Goal: Book appointment/travel/reservation

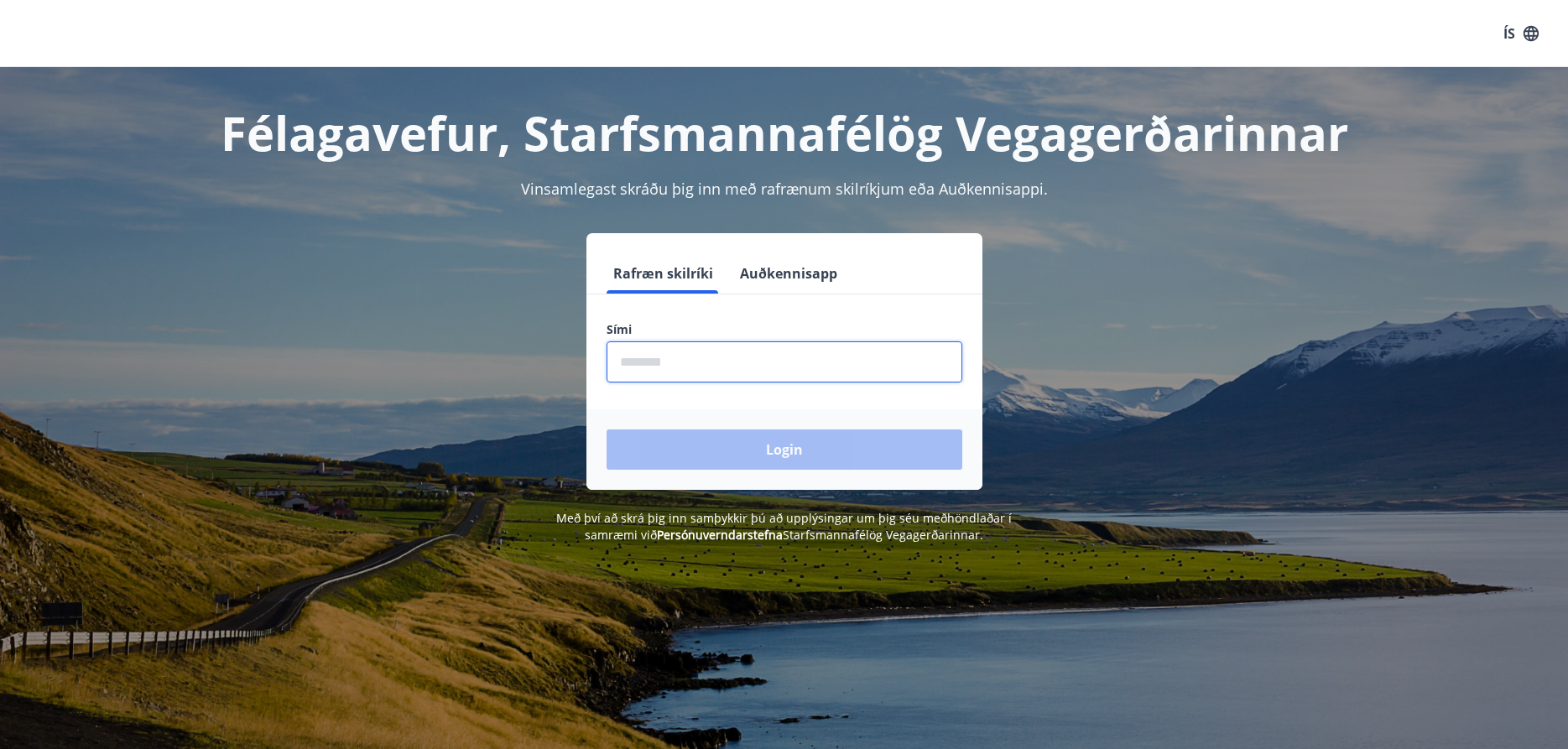
click at [695, 365] on input "phone" at bounding box center [784, 362] width 355 height 41
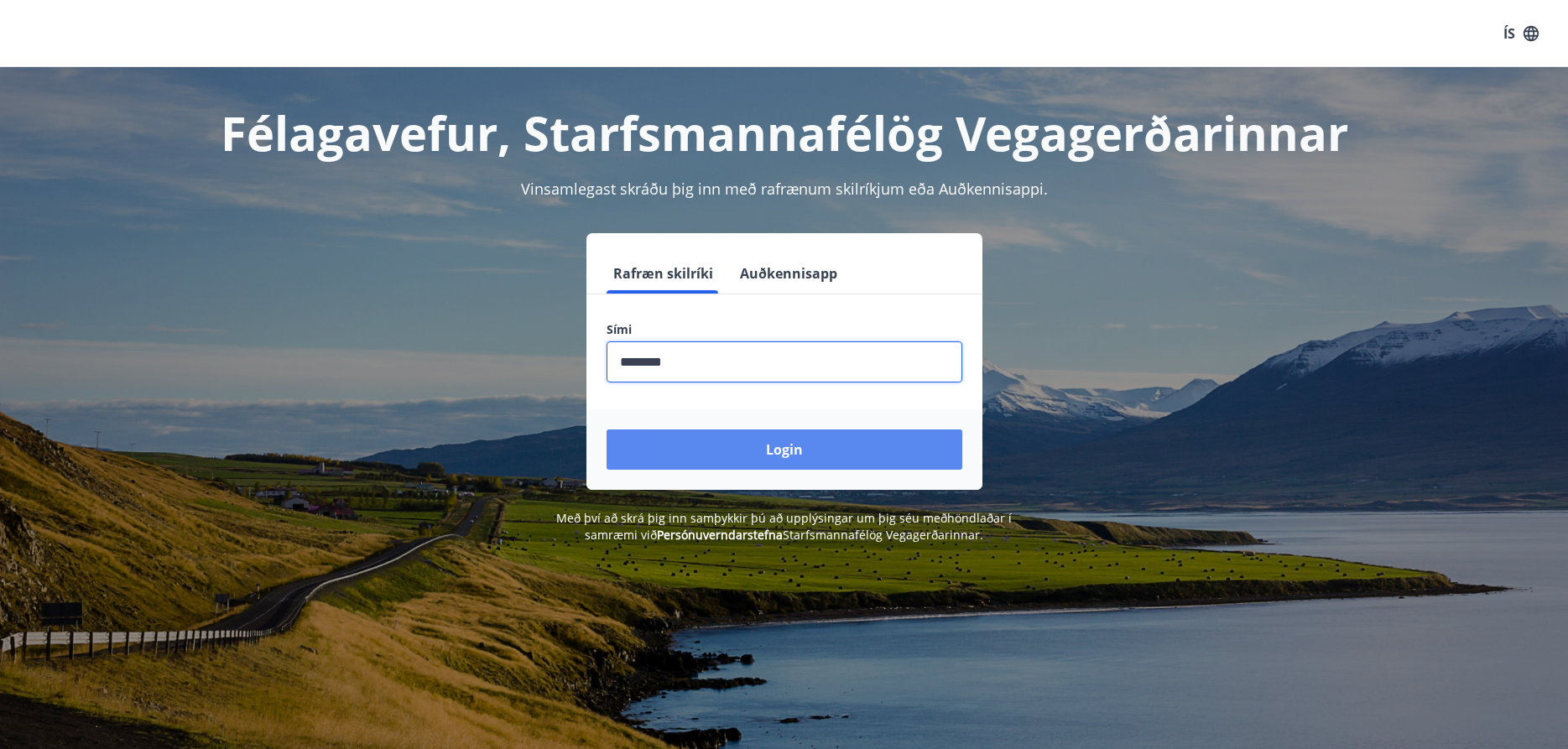
type input "********"
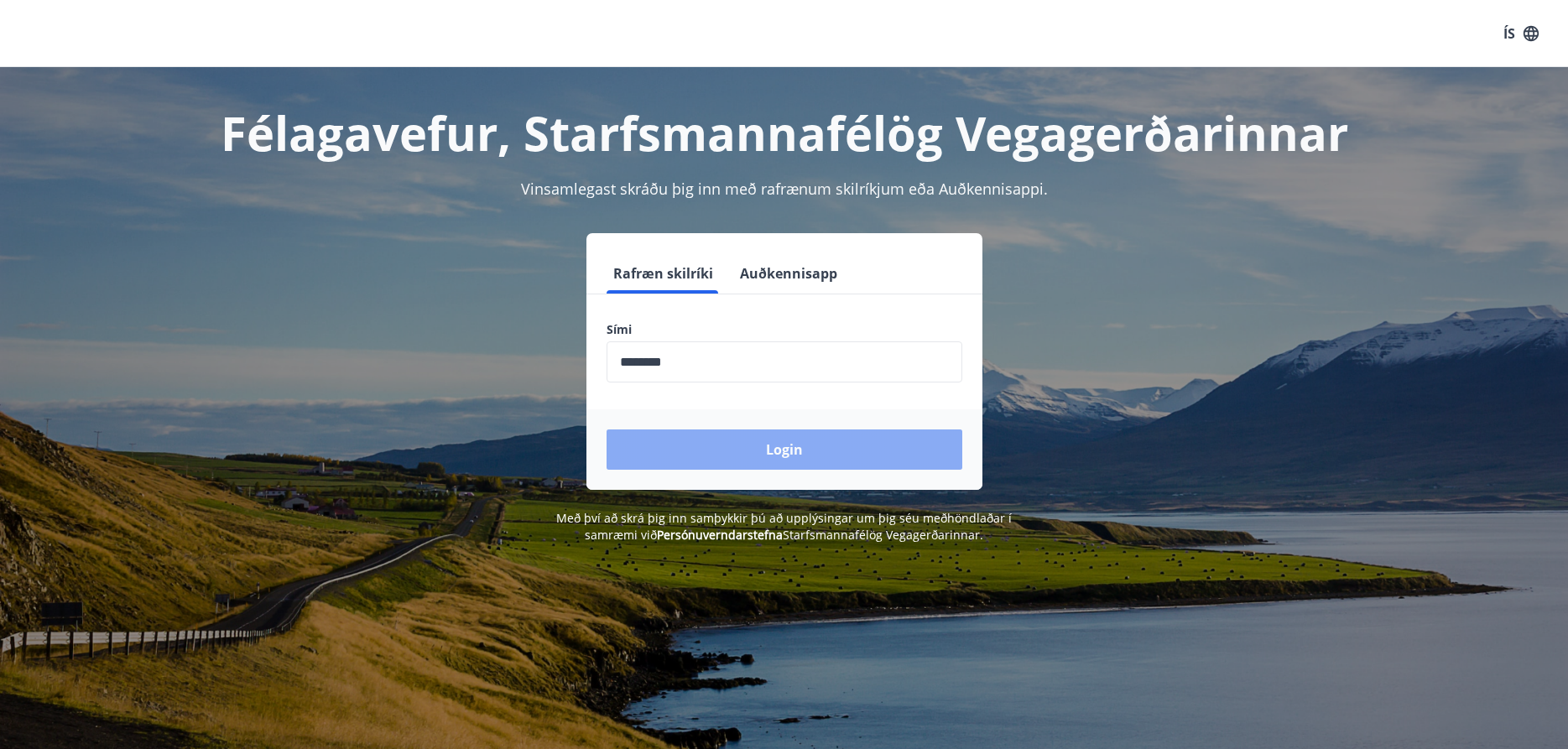
click at [800, 454] on button "Login" at bounding box center [784, 450] width 355 height 40
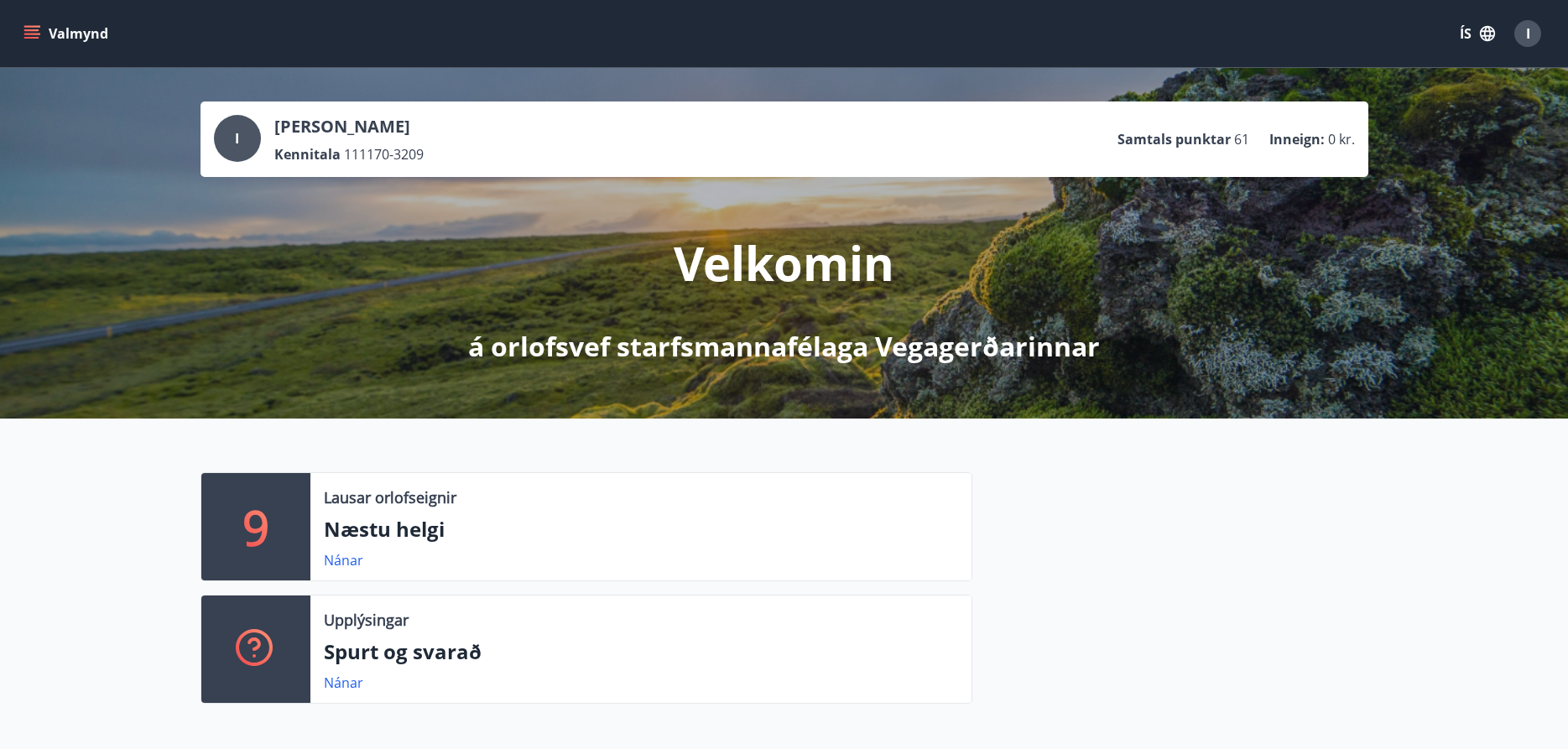
click at [373, 537] on p "Næstu helgi" at bounding box center [640, 528] width 634 height 28
click at [354, 556] on link "Nánar" at bounding box center [343, 560] width 39 height 18
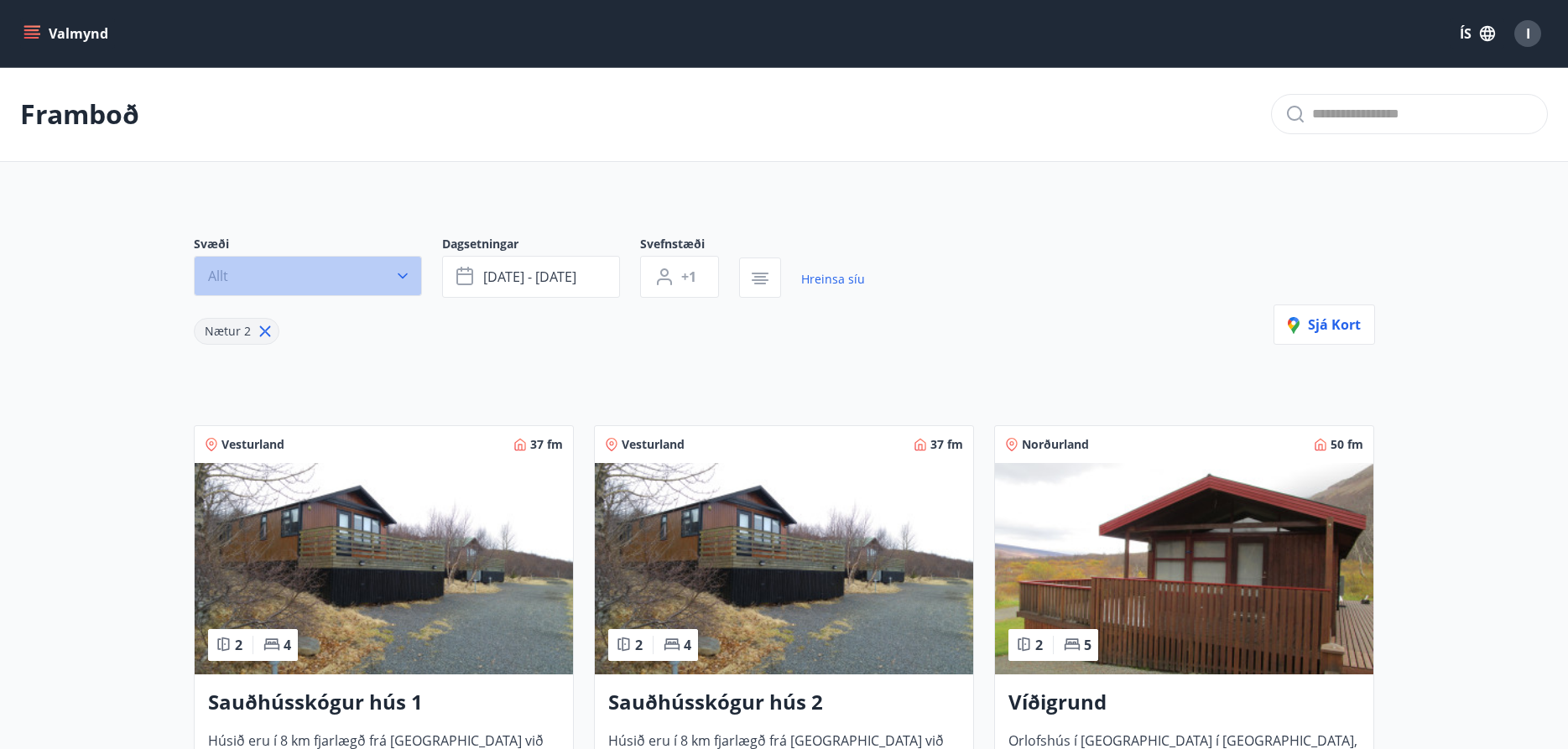
click at [378, 274] on button "Allt" at bounding box center [308, 276] width 228 height 40
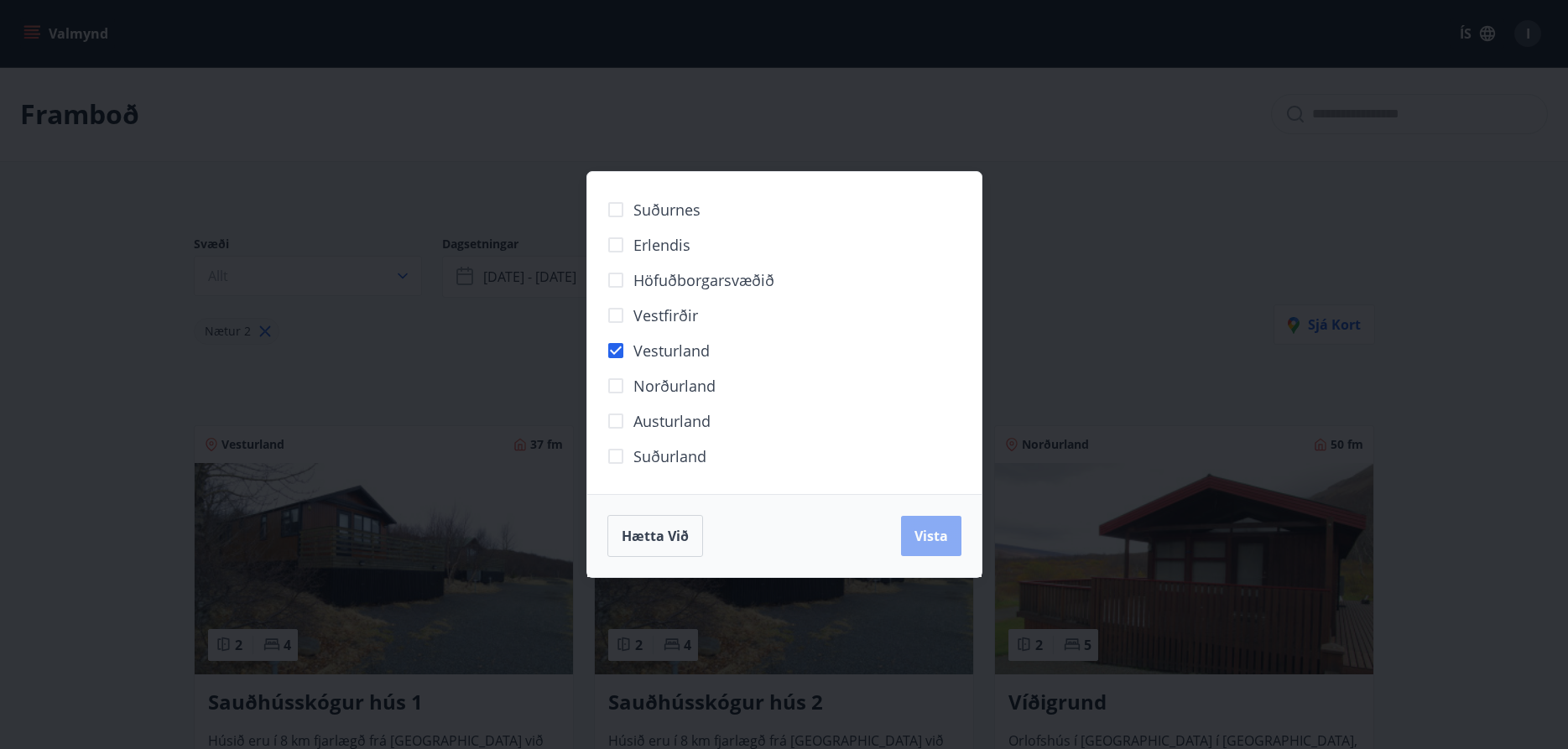
click at [932, 533] on span "Vista" at bounding box center [931, 536] width 34 height 18
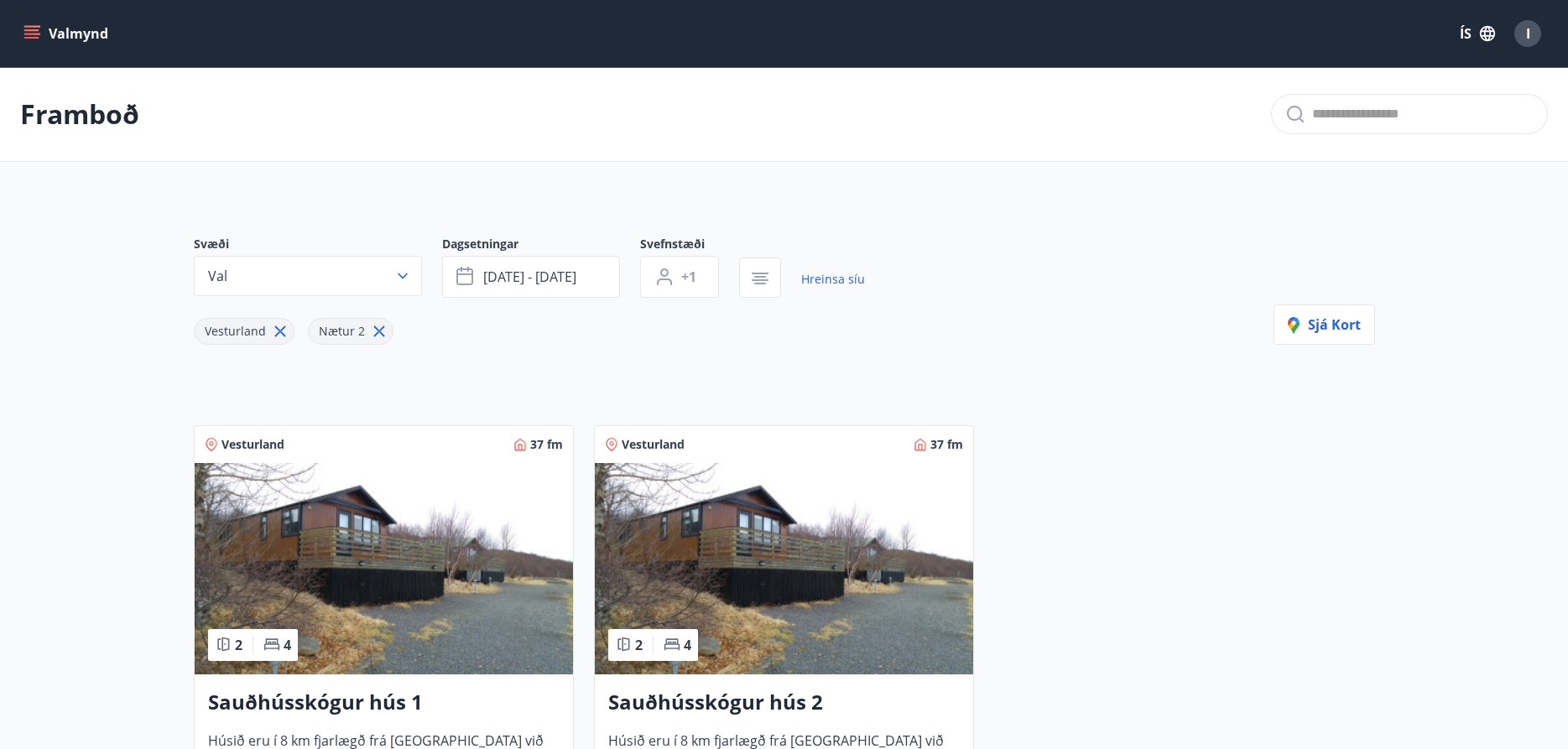
click at [433, 581] on img at bounding box center [383, 568] width 378 height 212
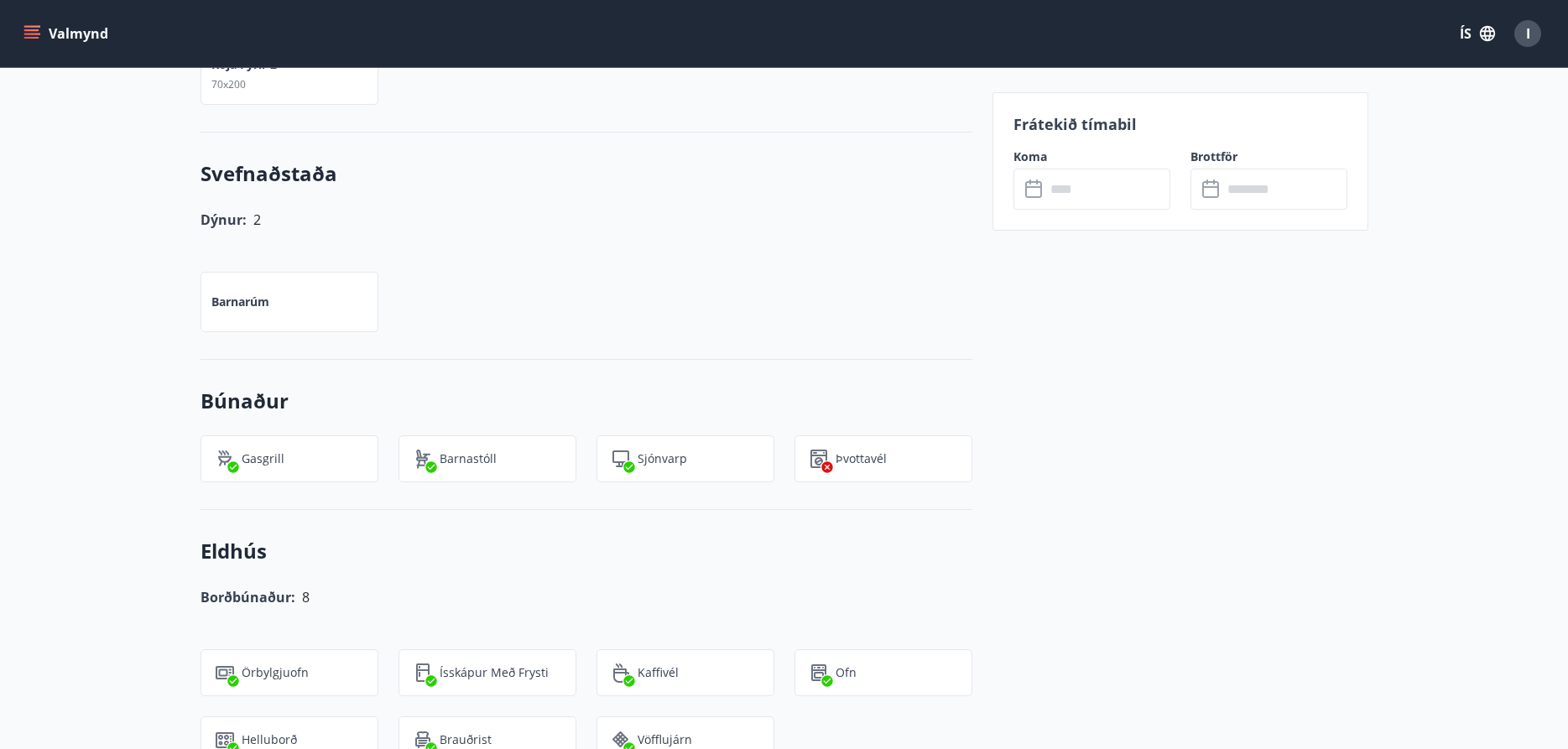
scroll to position [424, 0]
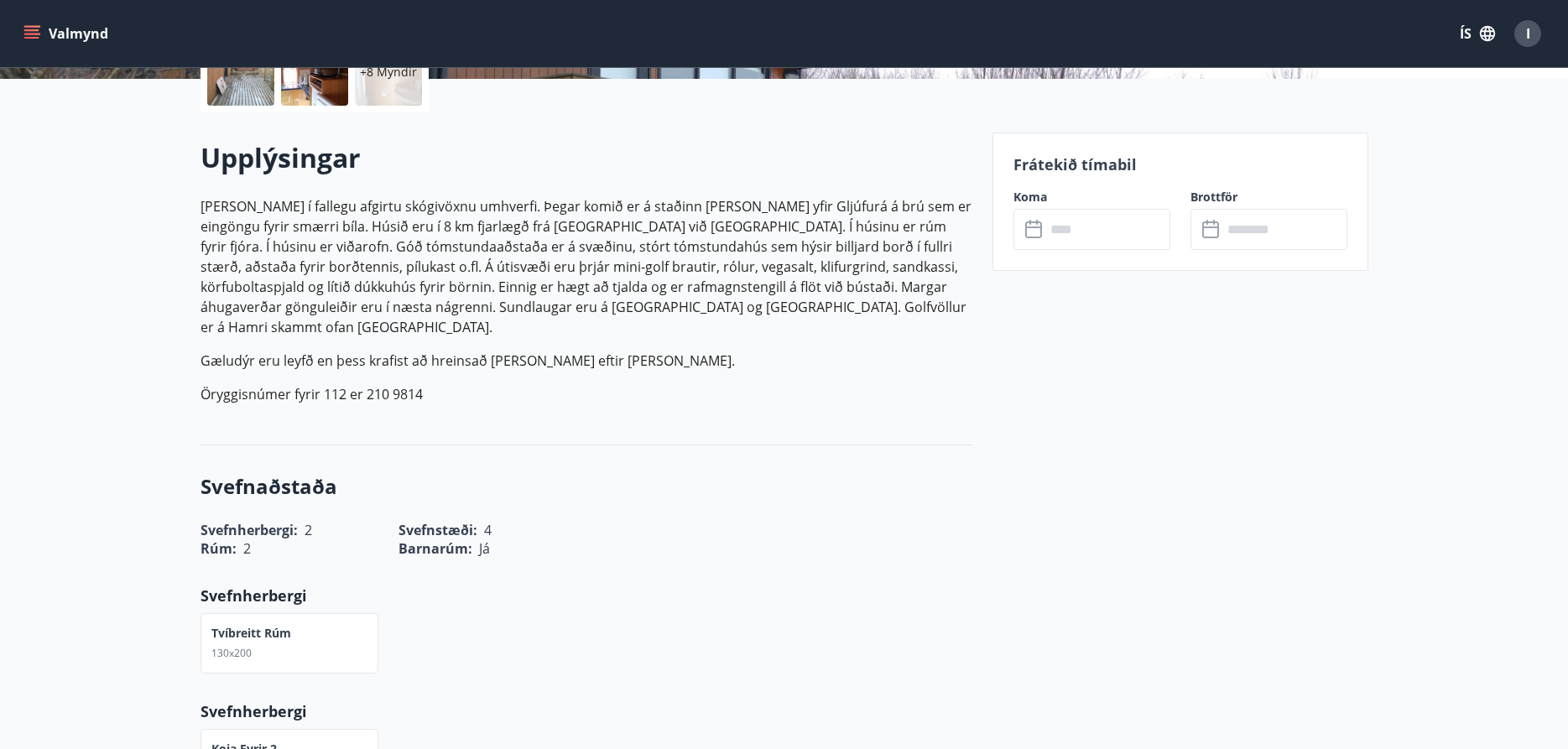
click at [1060, 229] on input "text" at bounding box center [1107, 229] width 125 height 41
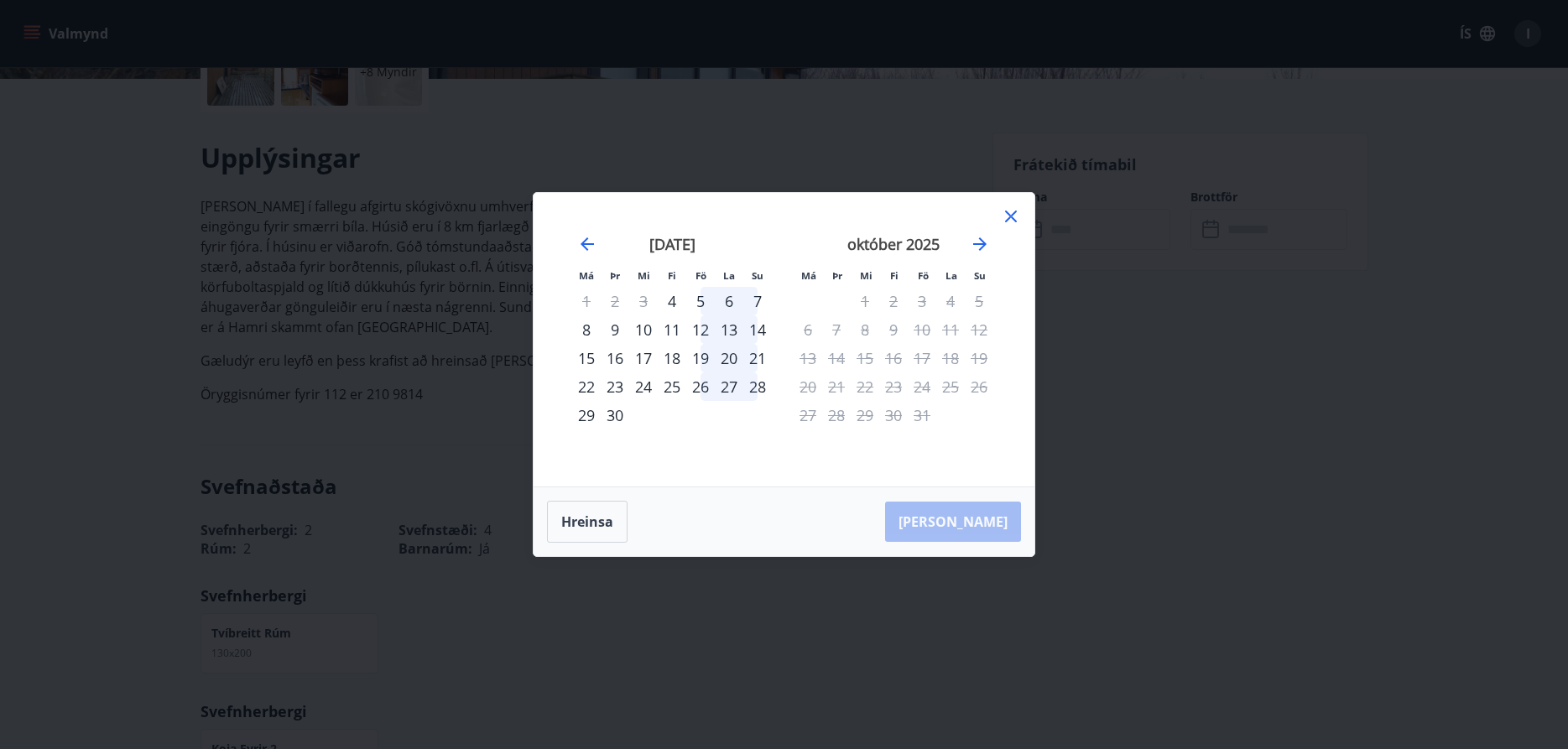
click at [1010, 215] on icon at bounding box center [1011, 216] width 3 height 3
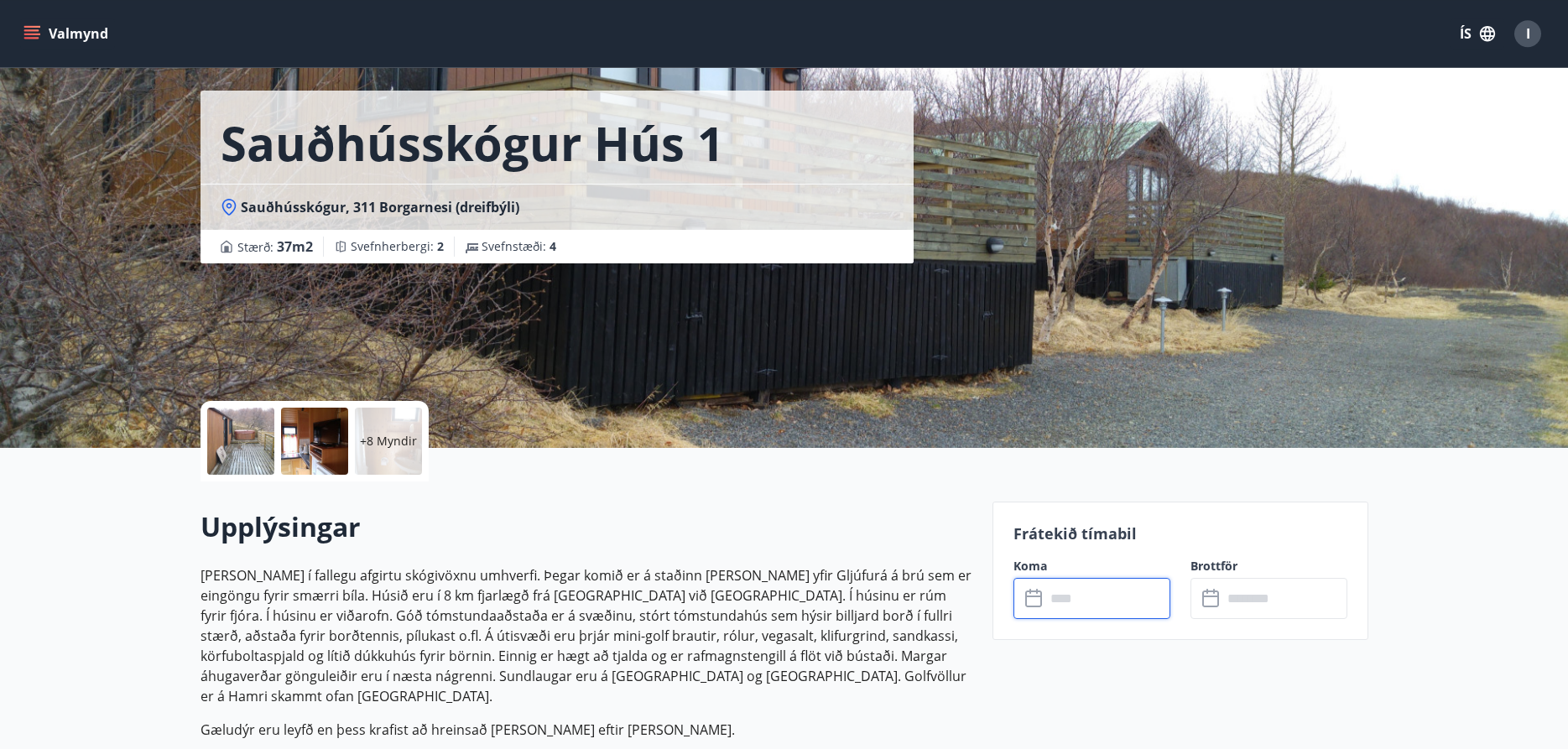
scroll to position [0, 0]
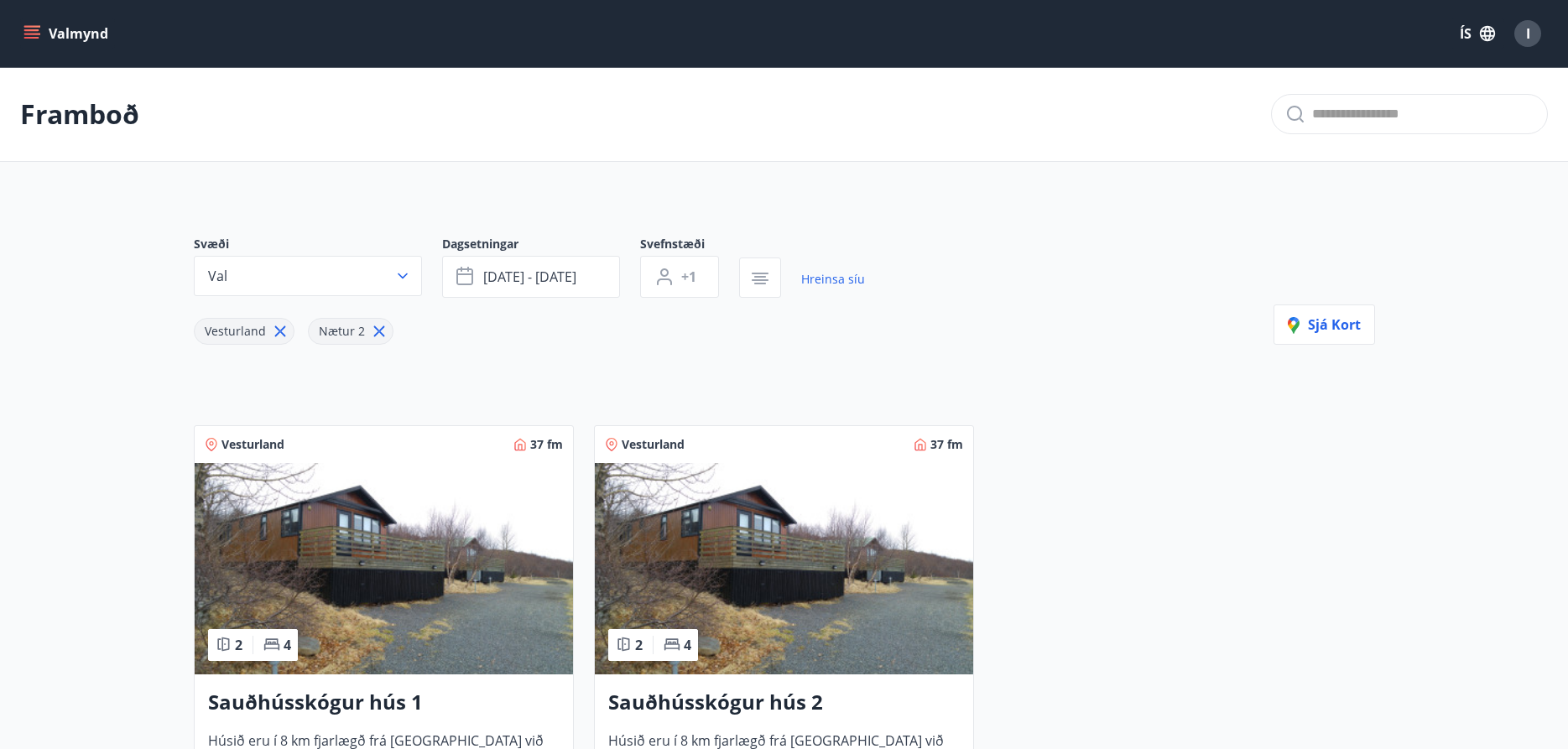
click at [739, 548] on img at bounding box center [783, 568] width 378 height 212
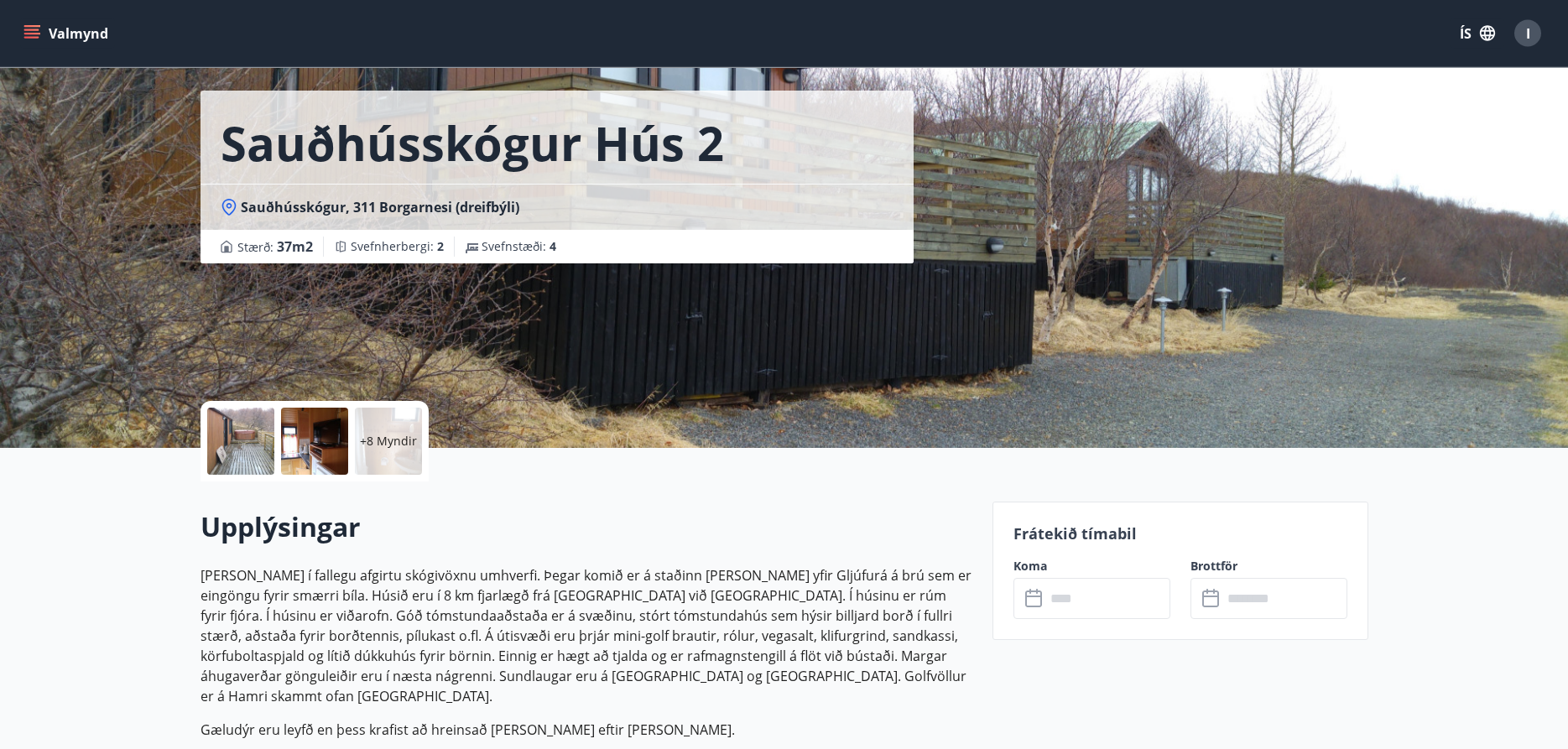
scroll to position [85, 0]
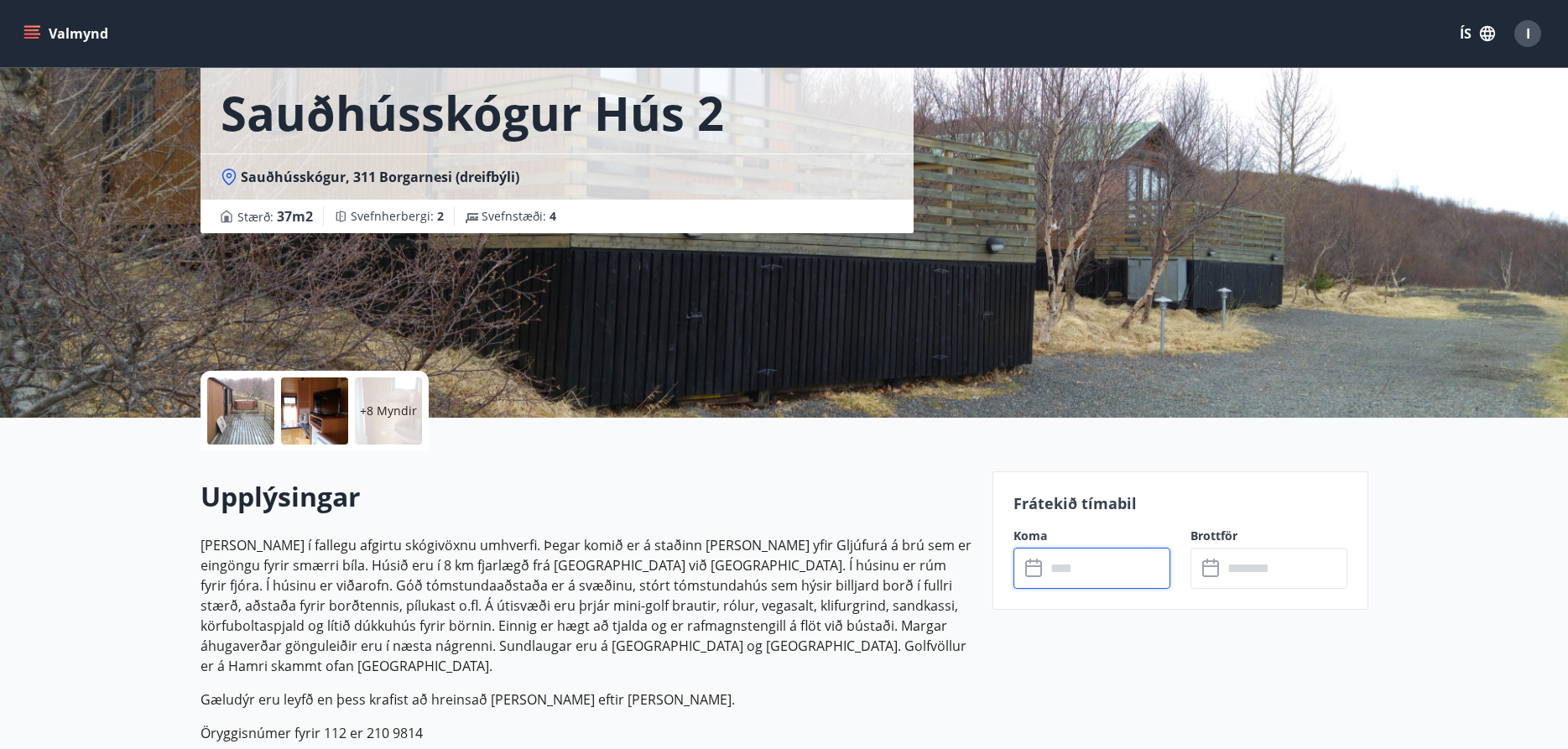
click at [1111, 566] on input "text" at bounding box center [1107, 568] width 125 height 41
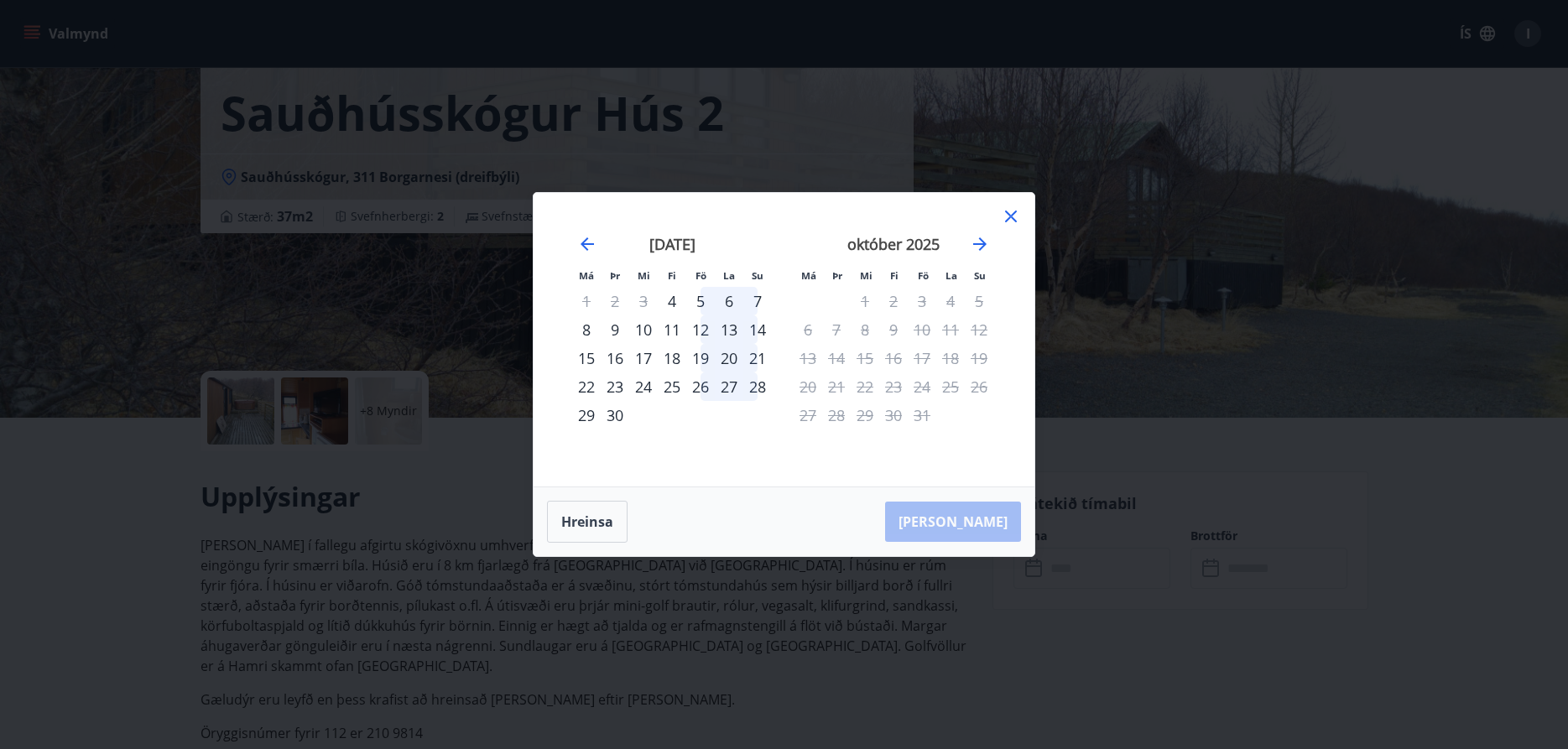
click at [703, 296] on div "5" at bounding box center [700, 300] width 28 height 28
click at [761, 298] on div "7" at bounding box center [757, 300] width 28 height 28
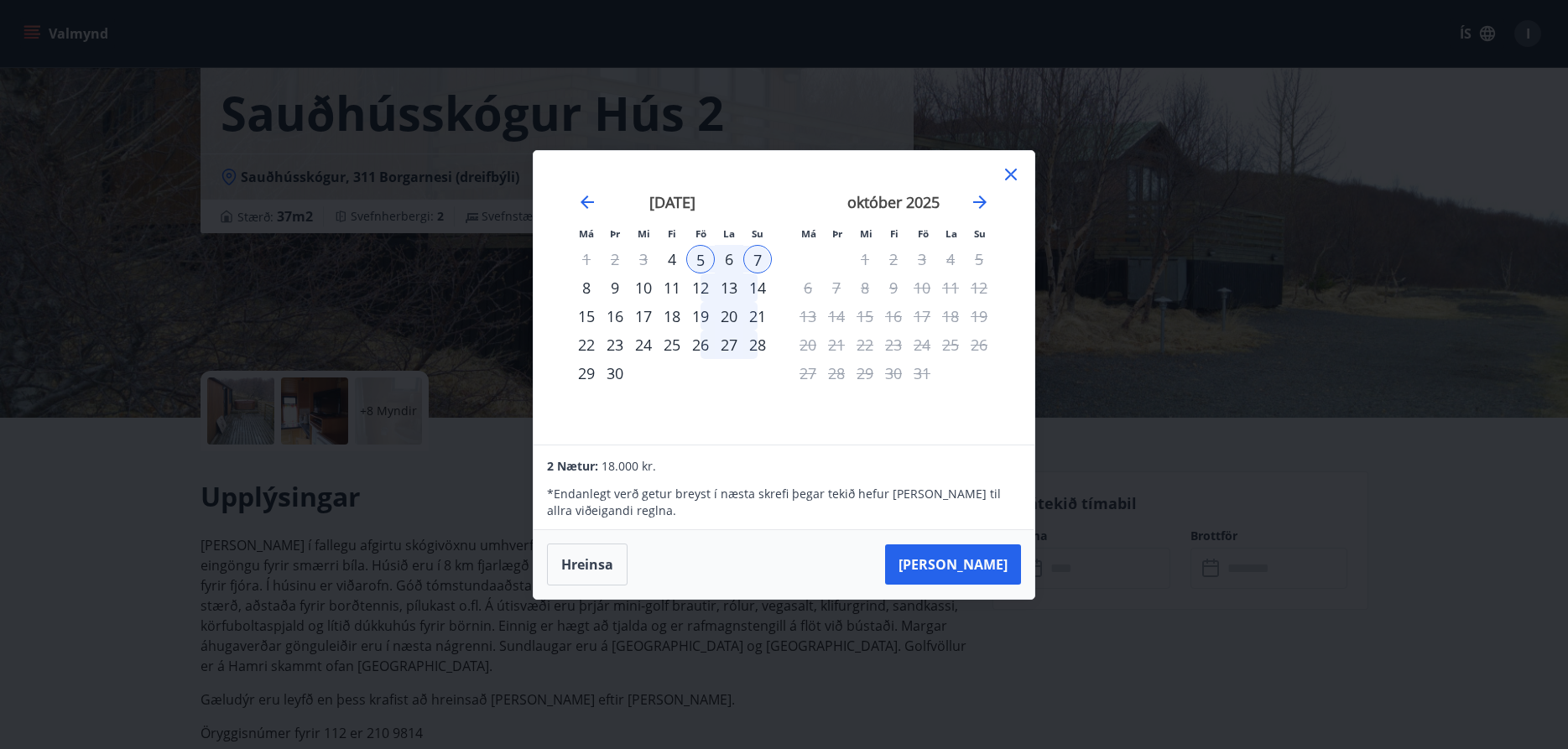
click at [713, 311] on div "19" at bounding box center [700, 316] width 28 height 28
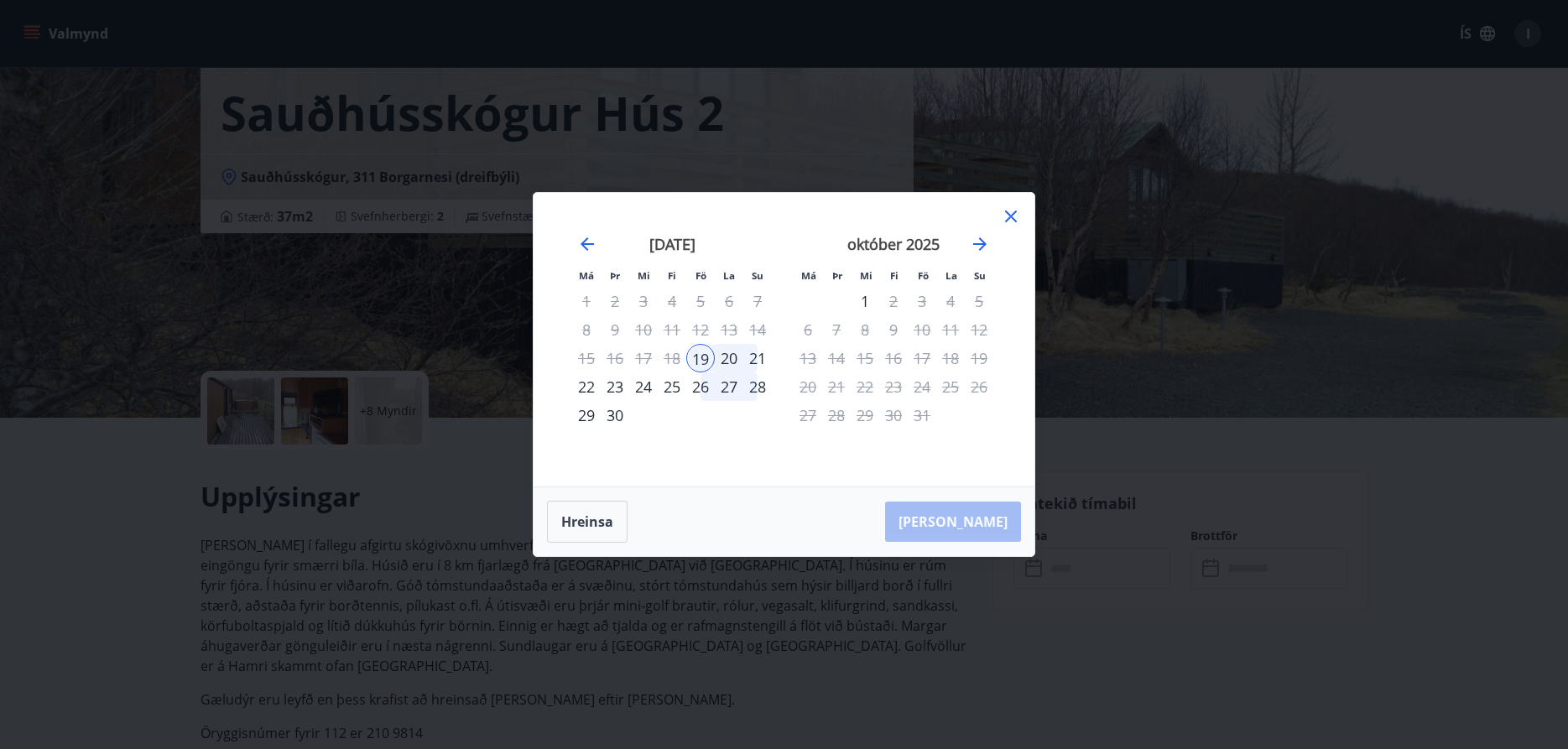
click at [700, 388] on div "26" at bounding box center [700, 386] width 28 height 28
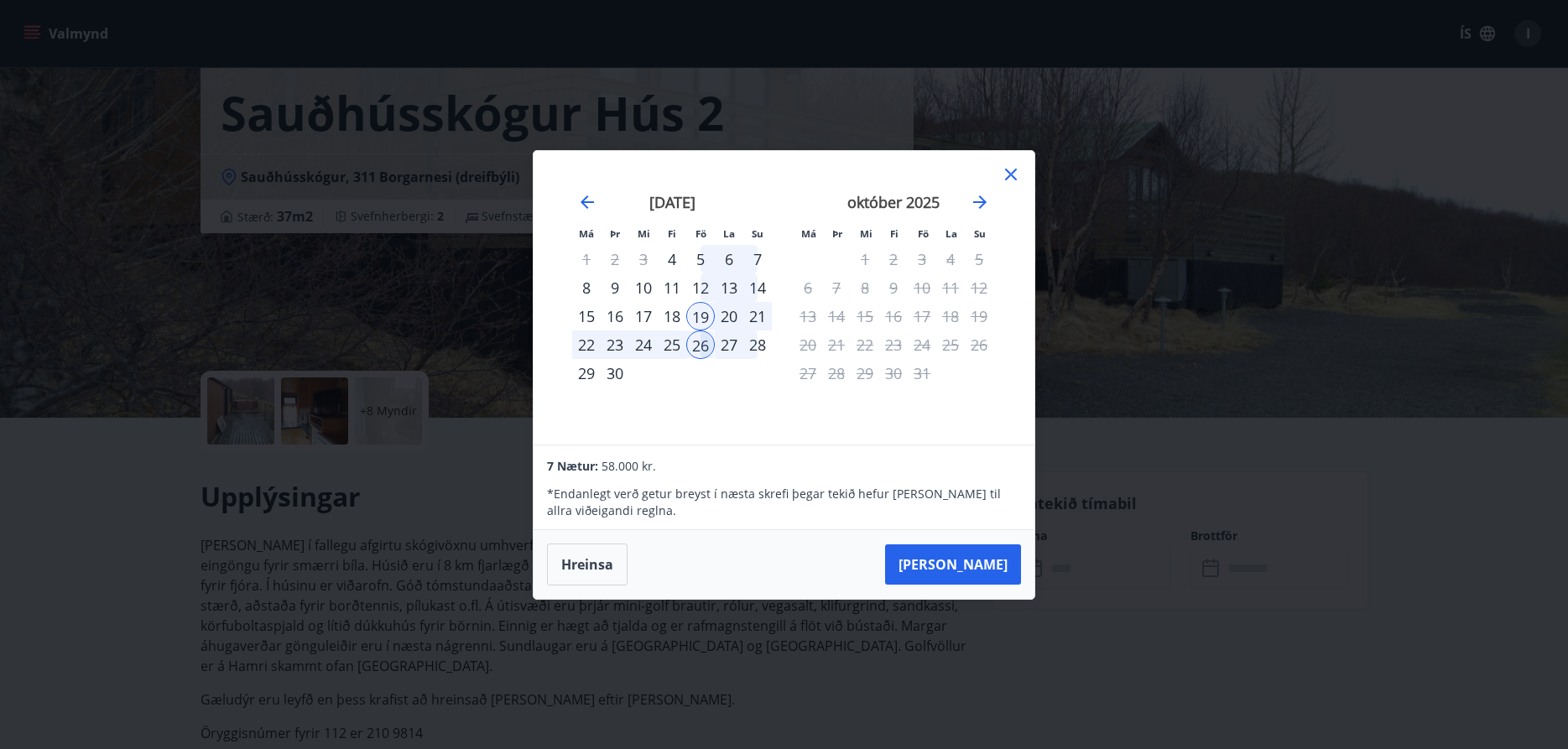
click at [702, 290] on div "12" at bounding box center [700, 288] width 28 height 28
click at [697, 255] on div "5" at bounding box center [700, 258] width 28 height 28
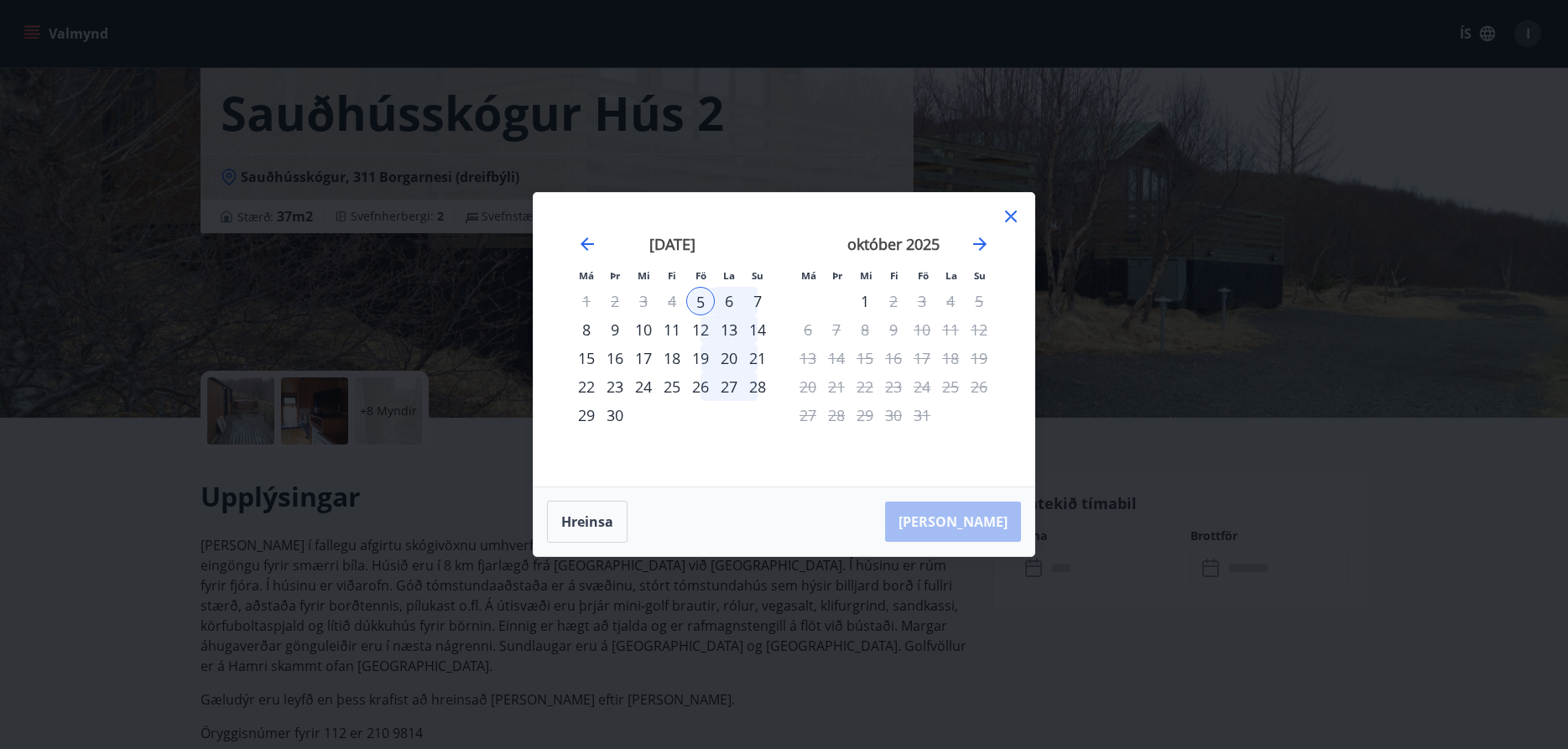
click at [1007, 212] on icon at bounding box center [1010, 216] width 12 height 12
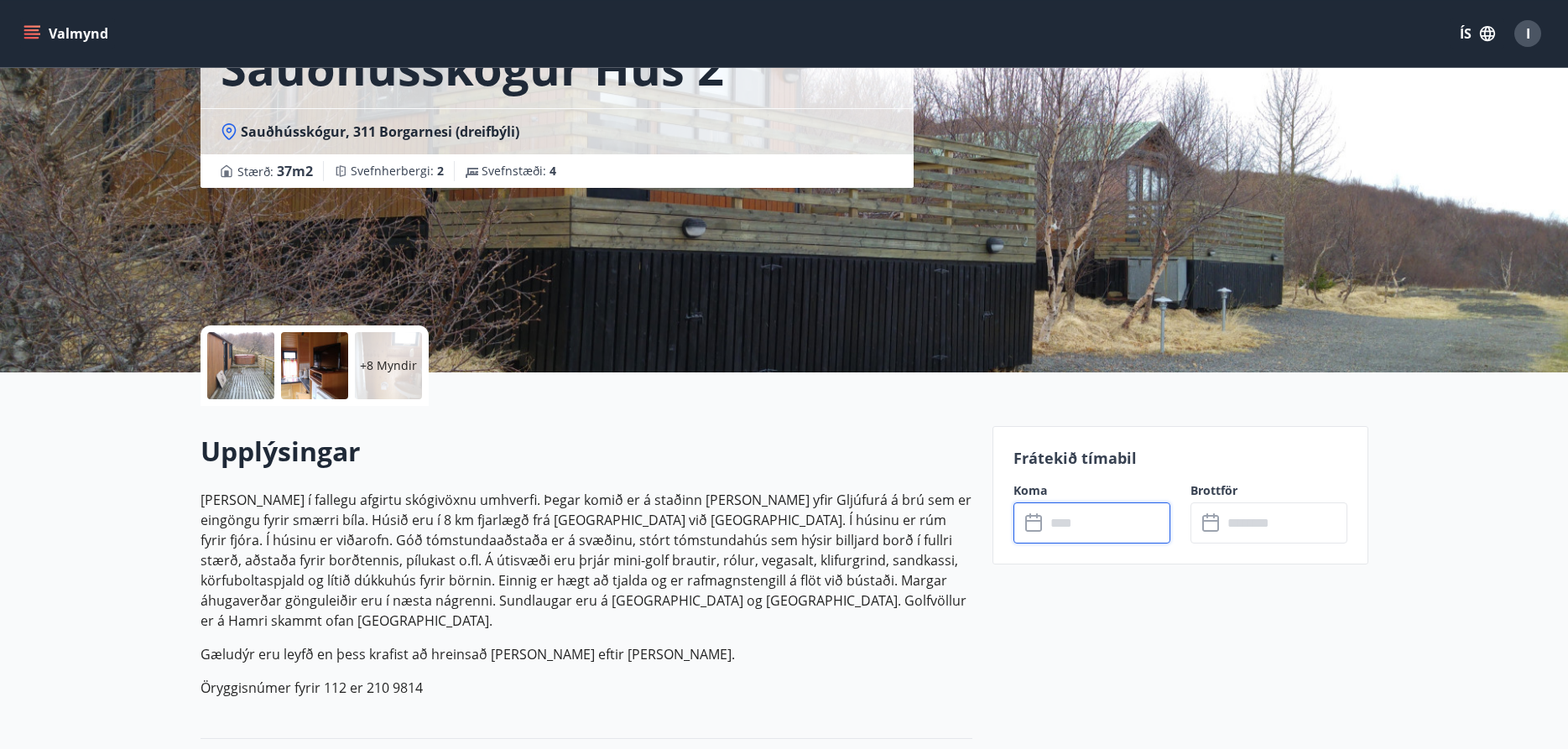
scroll to position [0, 0]
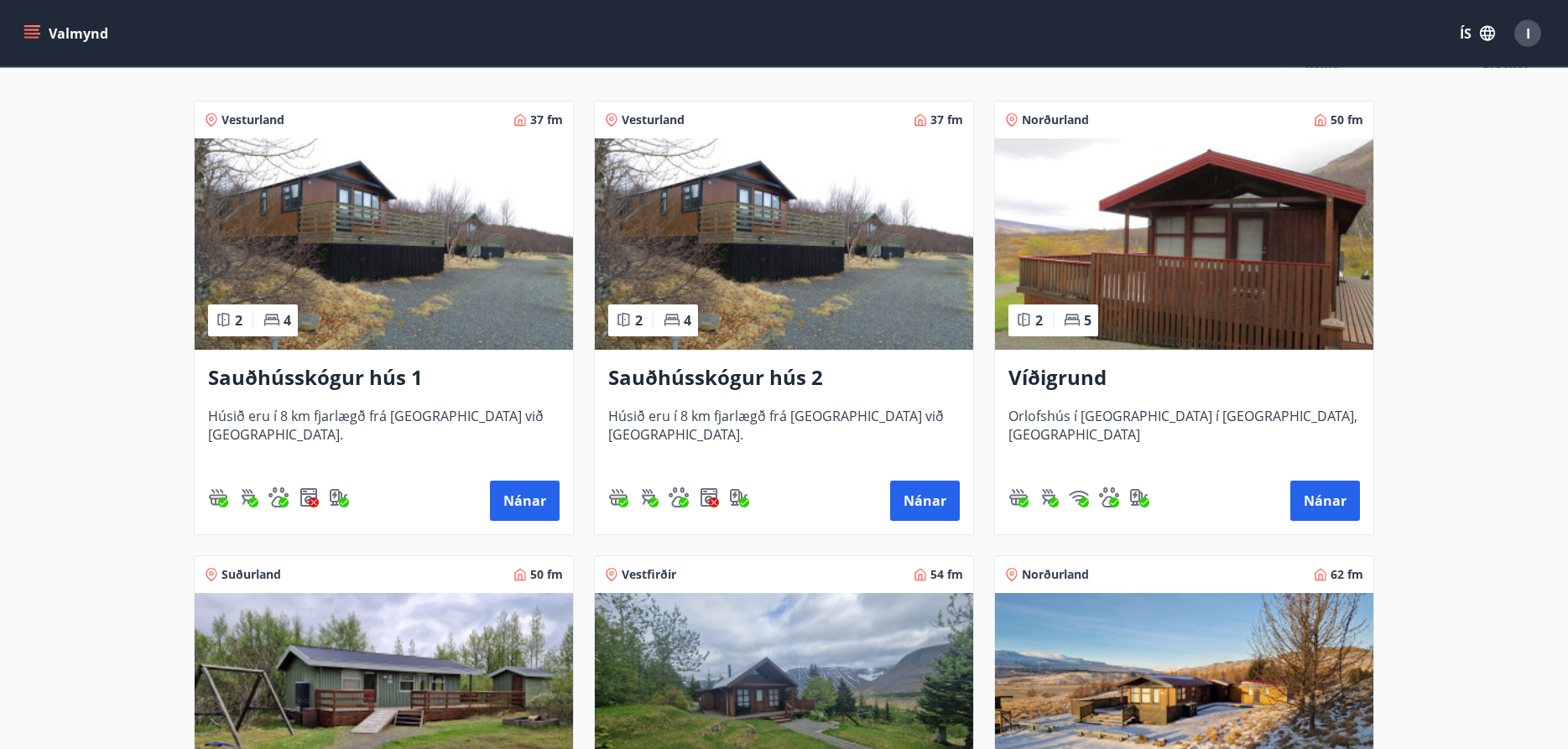
scroll to position [342, 0]
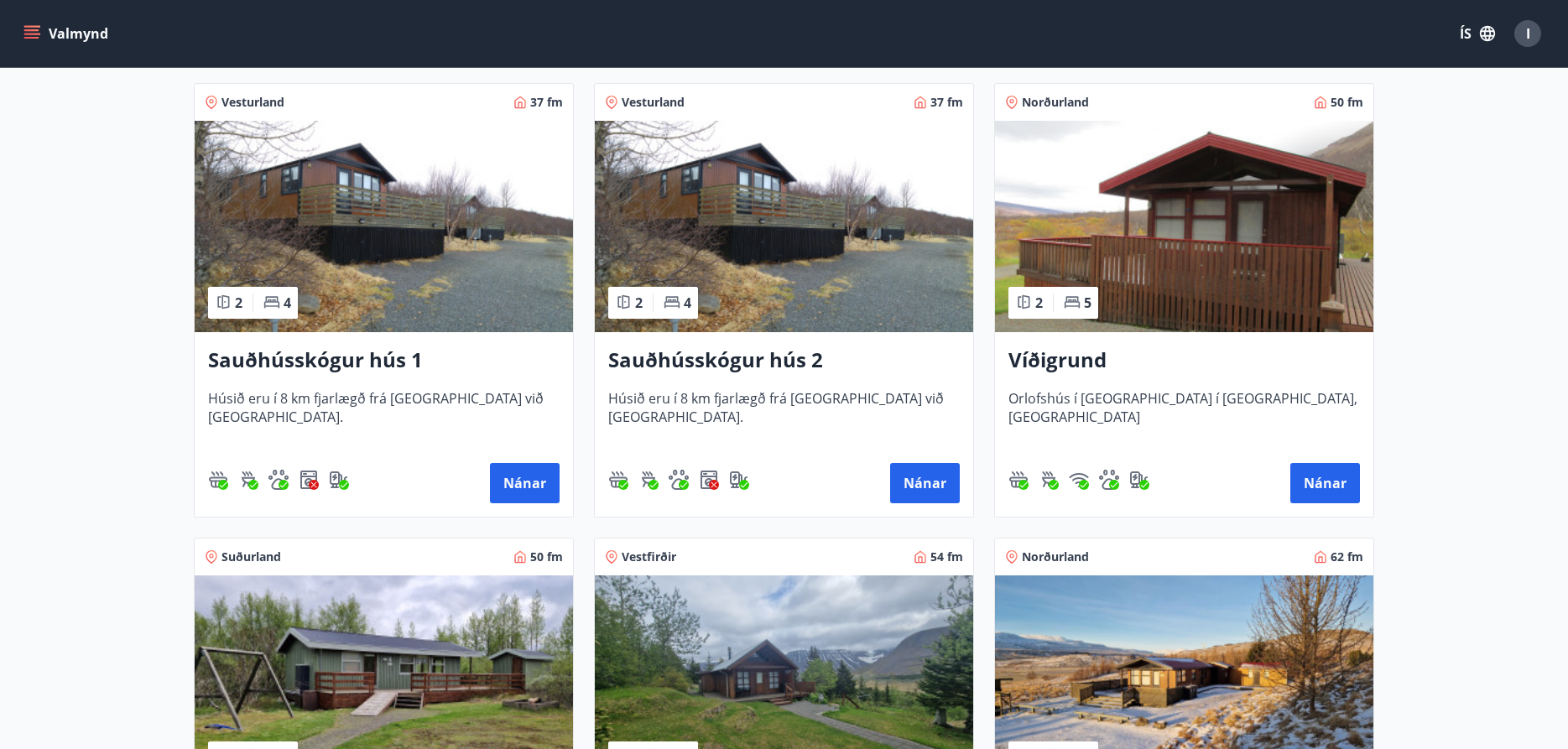
click at [1205, 244] on img at bounding box center [1183, 226] width 378 height 212
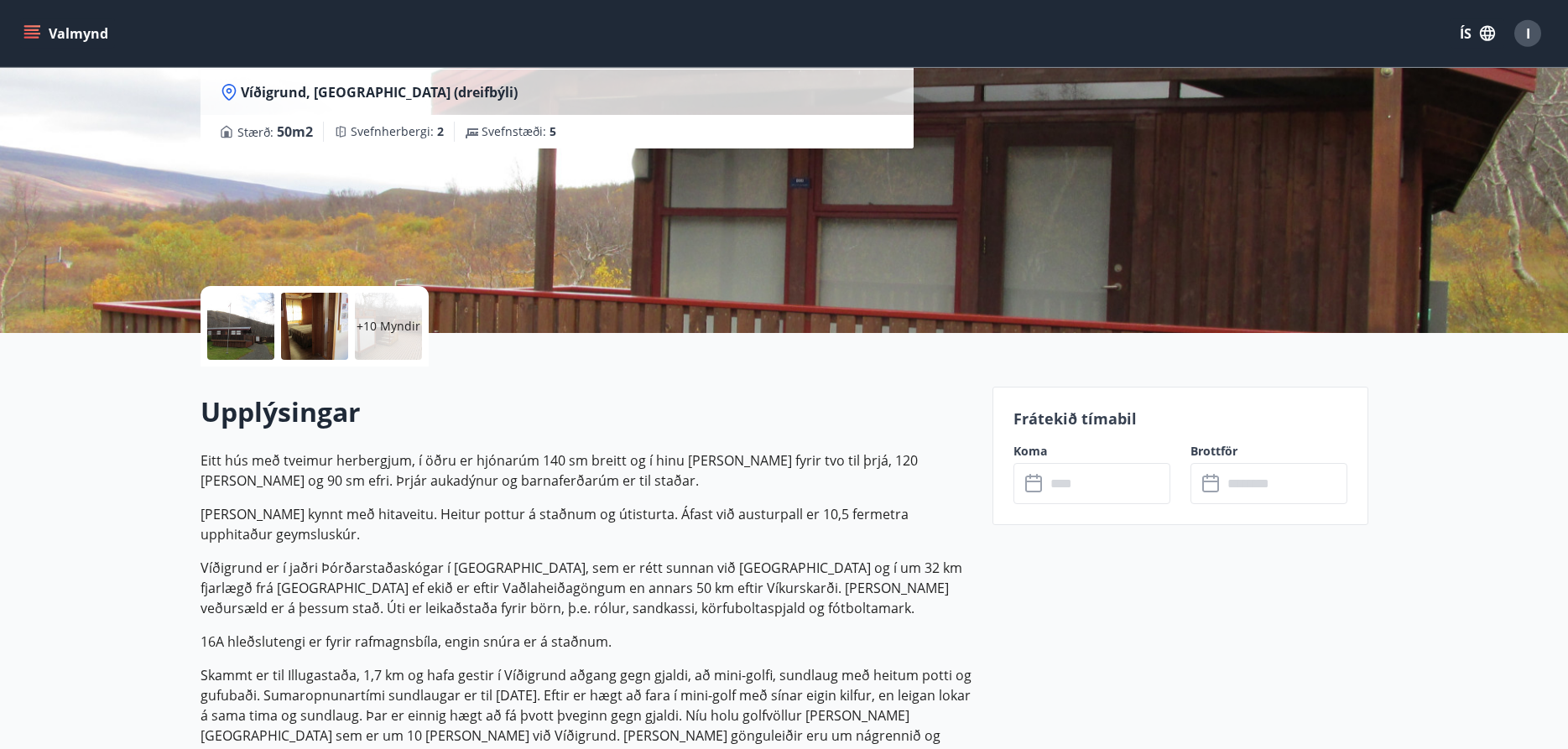
scroll to position [342, 0]
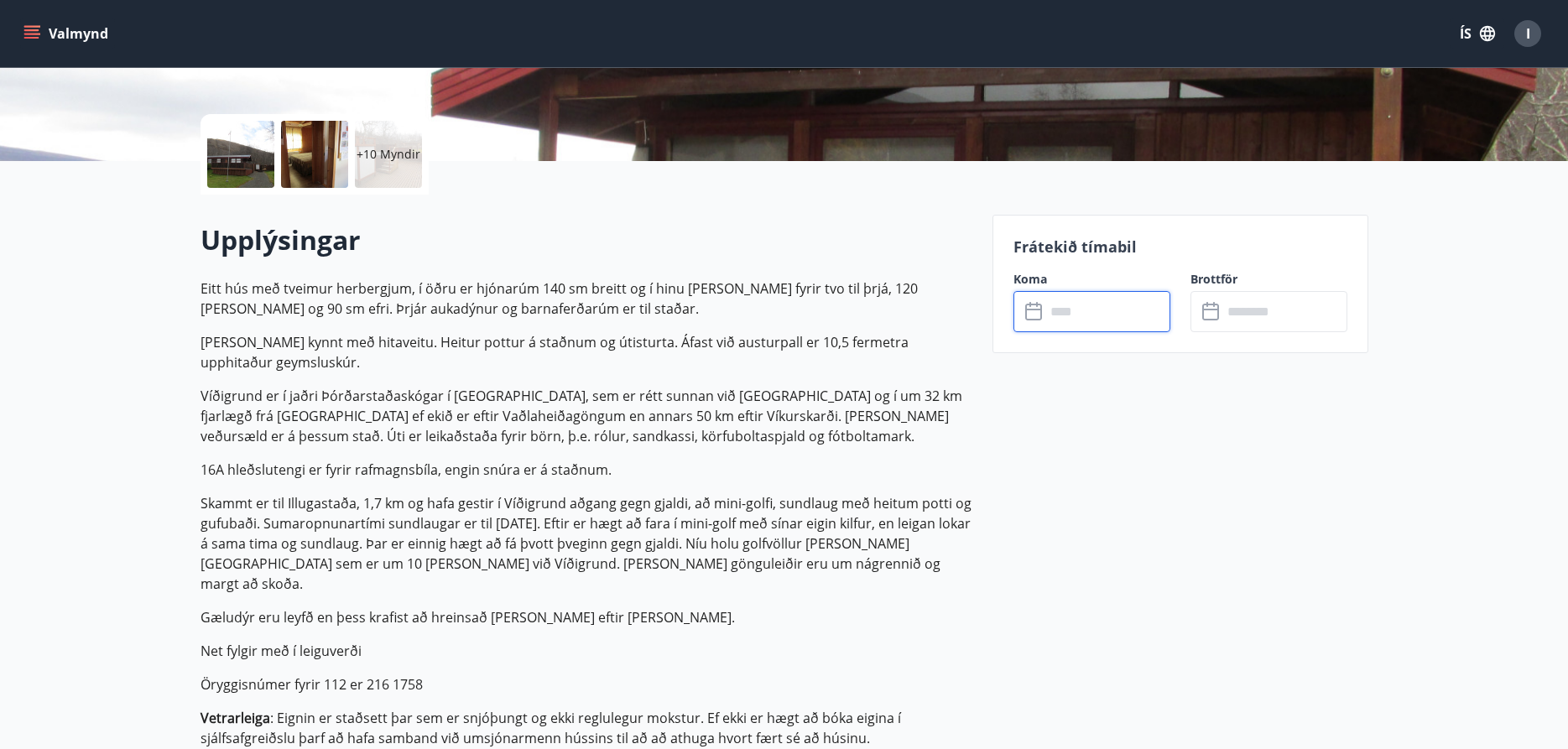
click at [1116, 318] on input "text" at bounding box center [1107, 311] width 125 height 41
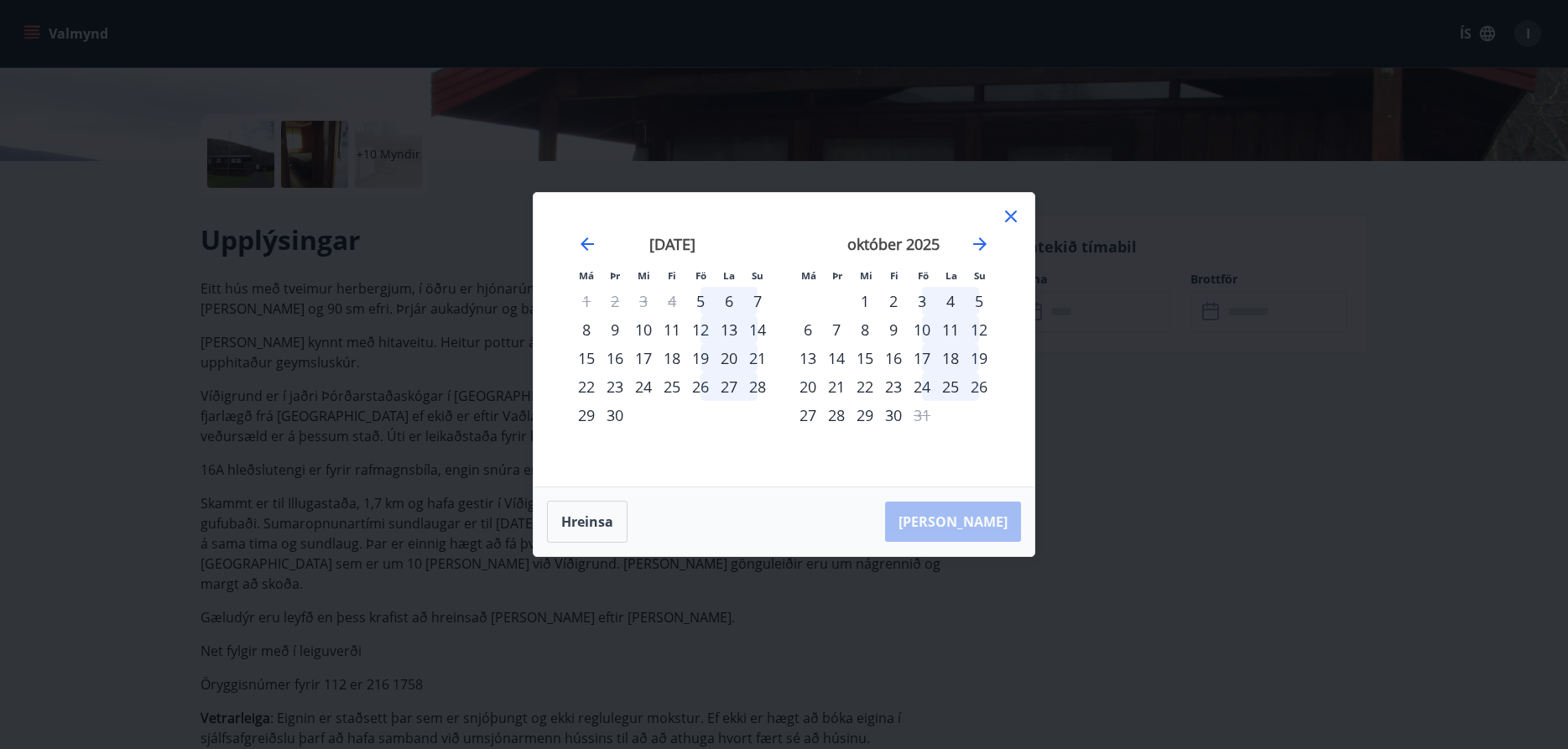
click at [701, 327] on div "12" at bounding box center [700, 329] width 28 height 28
click at [762, 327] on div "14" at bounding box center [757, 329] width 28 height 28
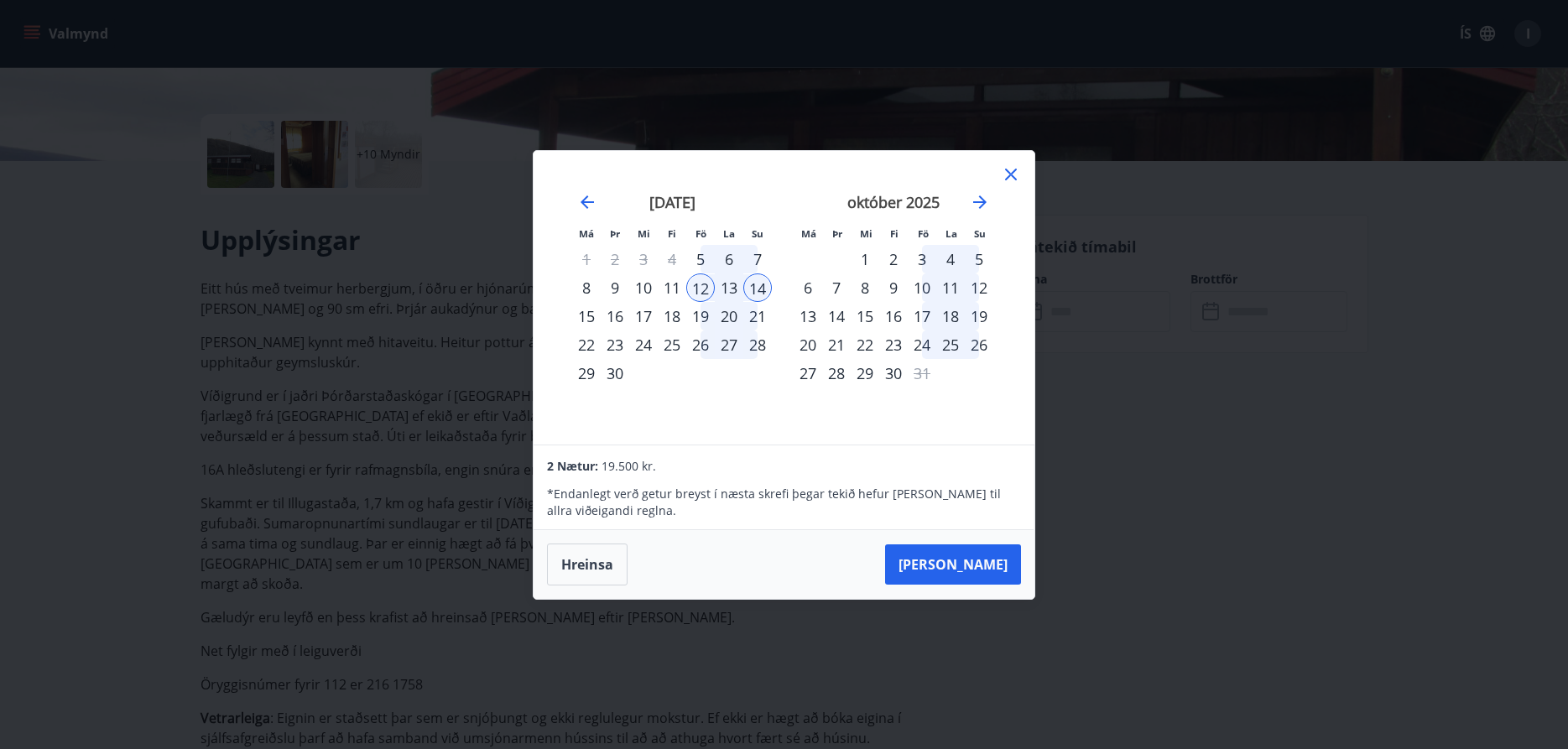
click at [1007, 172] on icon at bounding box center [1010, 174] width 20 height 20
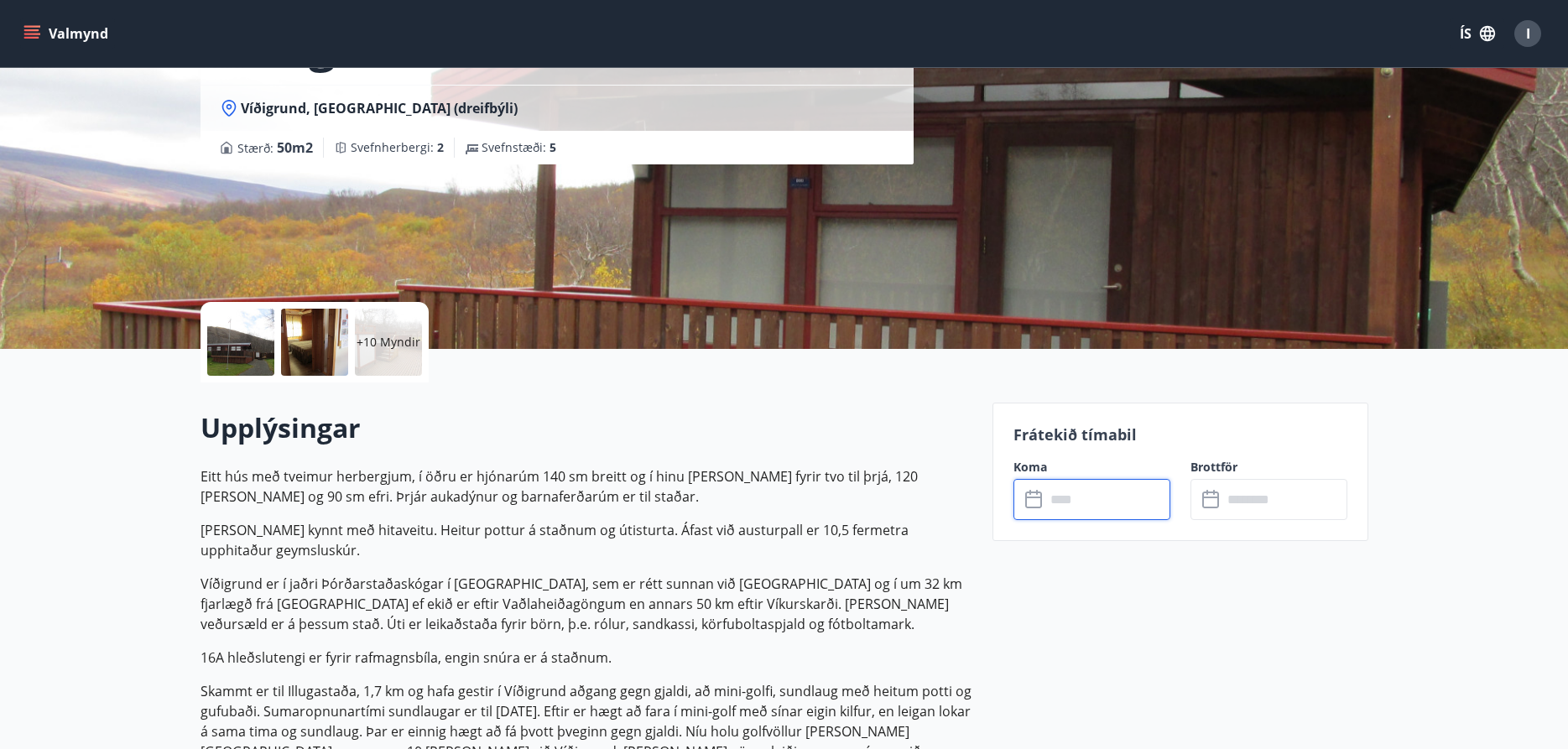
scroll to position [0, 0]
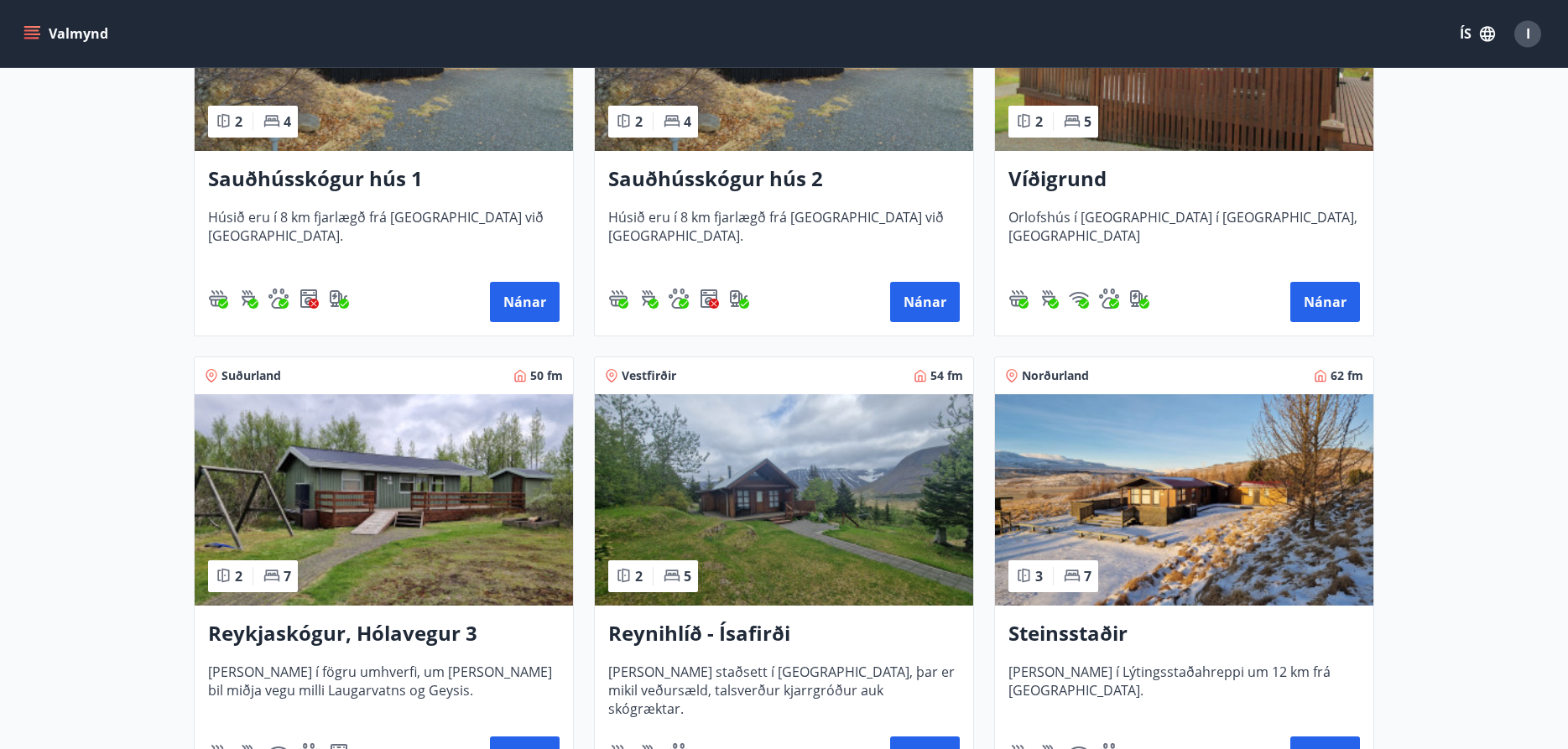
scroll to position [770, 0]
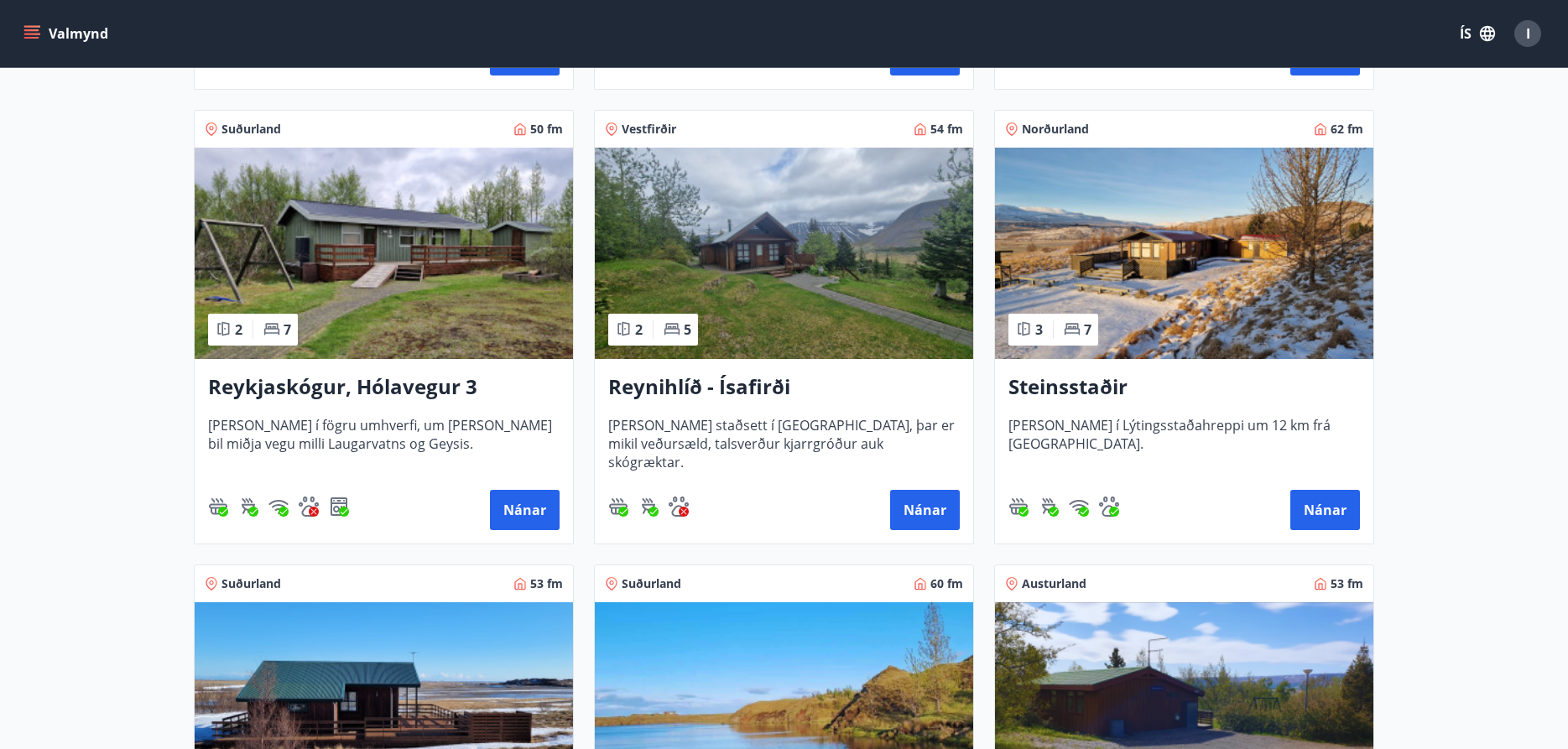
click at [368, 265] on img at bounding box center [383, 253] width 378 height 212
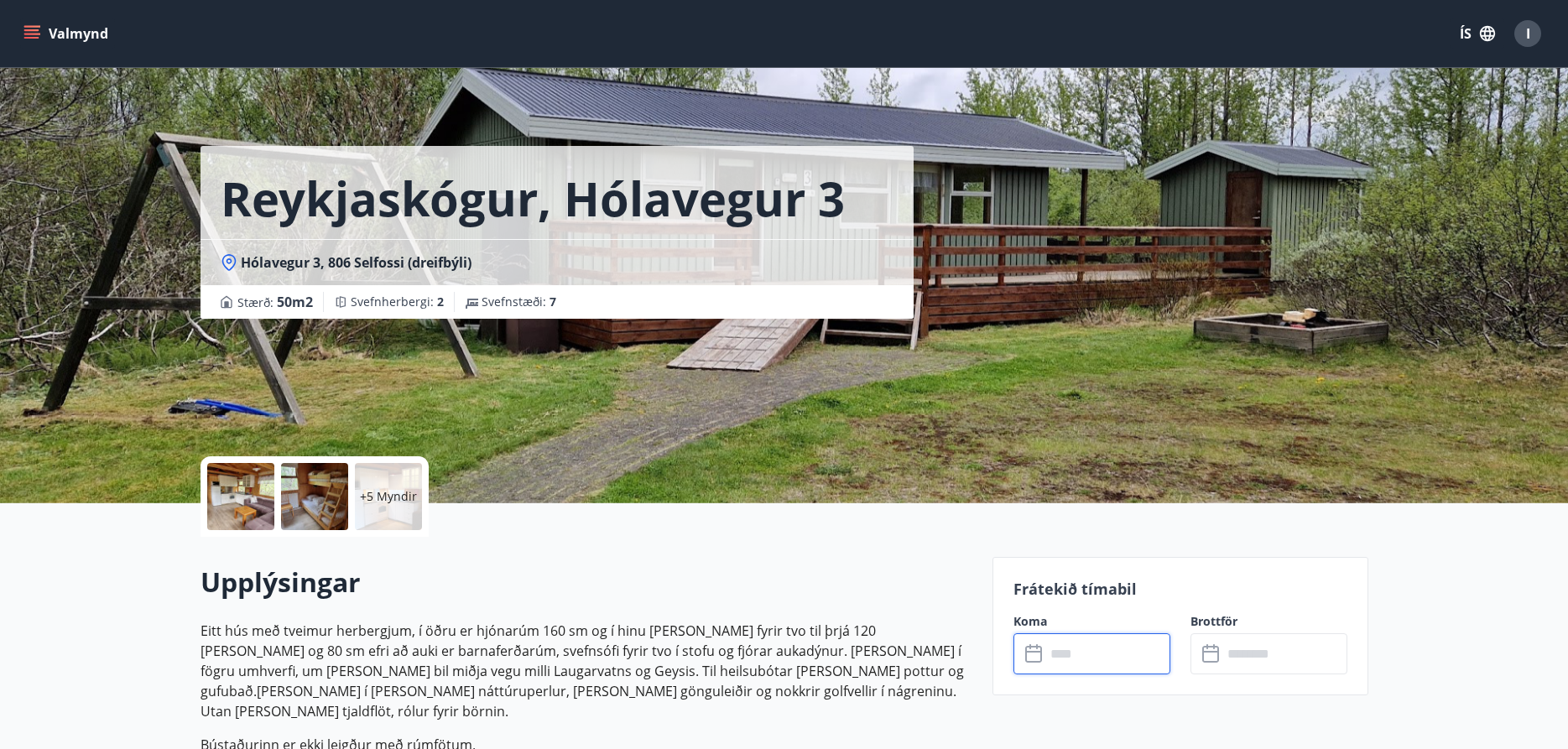
click at [1088, 656] on input "text" at bounding box center [1107, 653] width 125 height 41
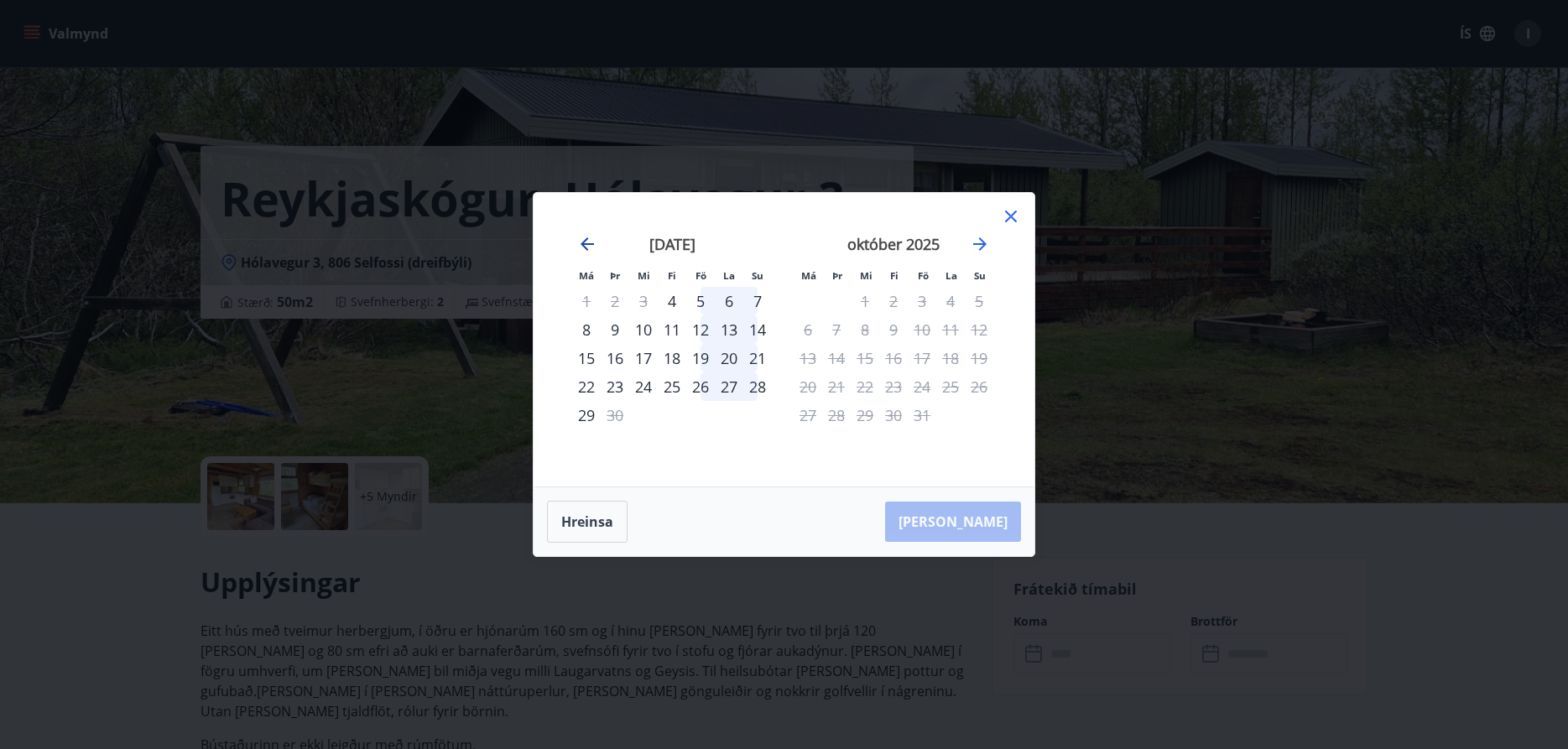
click at [591, 247] on icon "Move backward to switch to the previous month." at bounding box center [587, 244] width 20 height 20
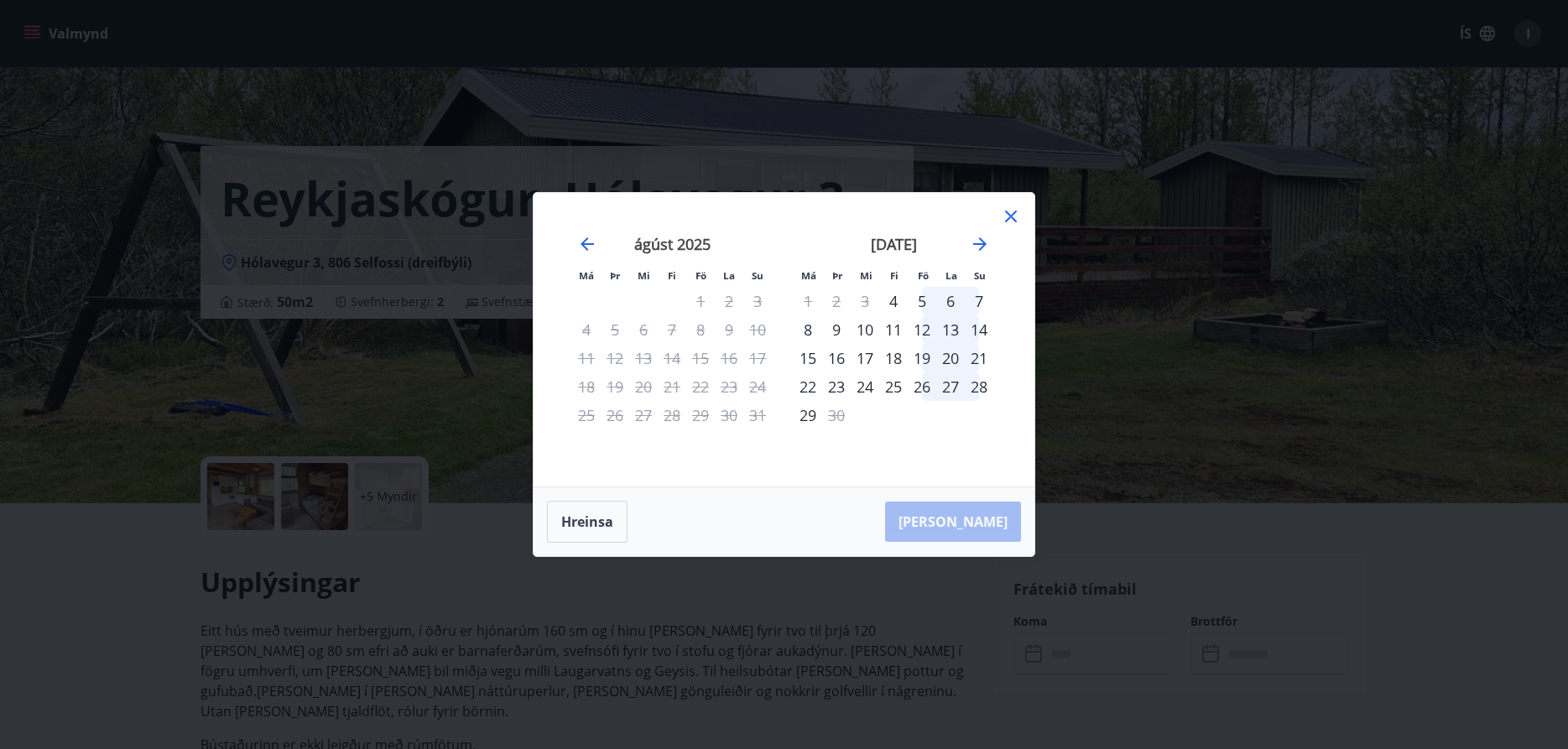
click at [920, 299] on div "5" at bounding box center [921, 300] width 28 height 28
click at [973, 299] on div "7" at bounding box center [978, 300] width 28 height 28
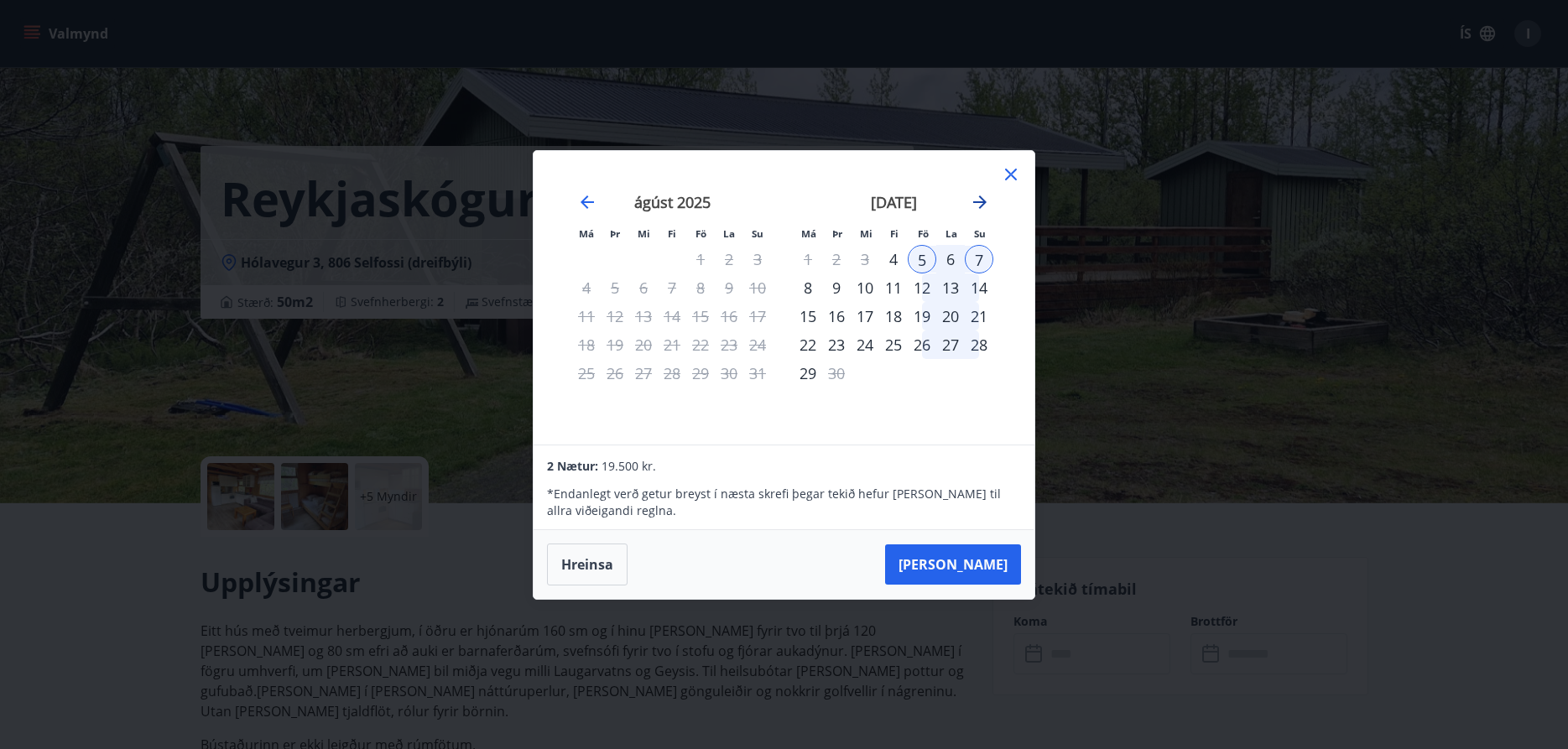
click at [982, 199] on icon "Move forward to switch to the next month." at bounding box center [979, 201] width 14 height 14
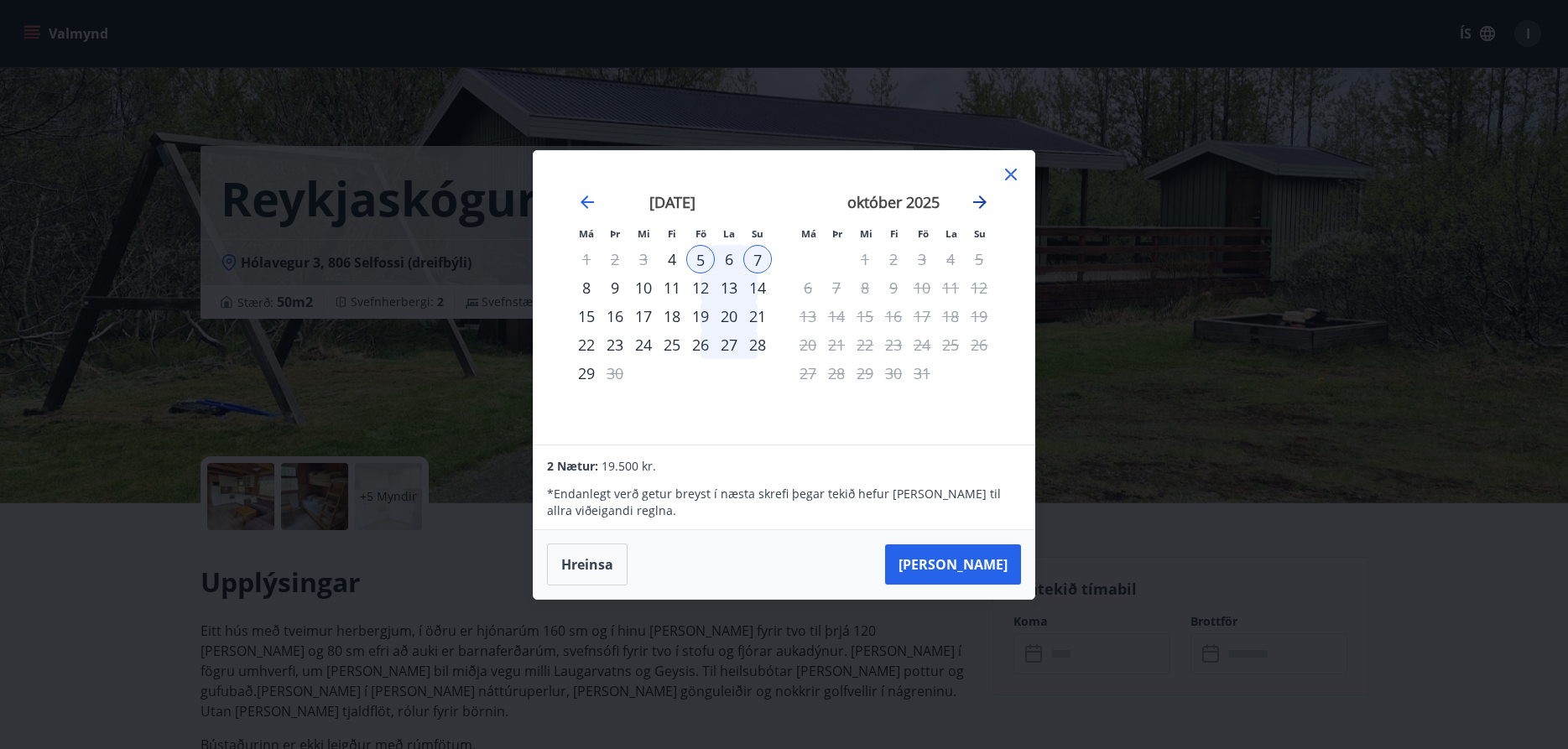
click at [982, 199] on icon "Move forward to switch to the next month." at bounding box center [979, 201] width 14 height 14
click at [982, 197] on icon "Move forward to switch to the next month." at bounding box center [980, 202] width 20 height 20
click at [1009, 170] on icon at bounding box center [1010, 174] width 20 height 20
